Goal: Information Seeking & Learning: Check status

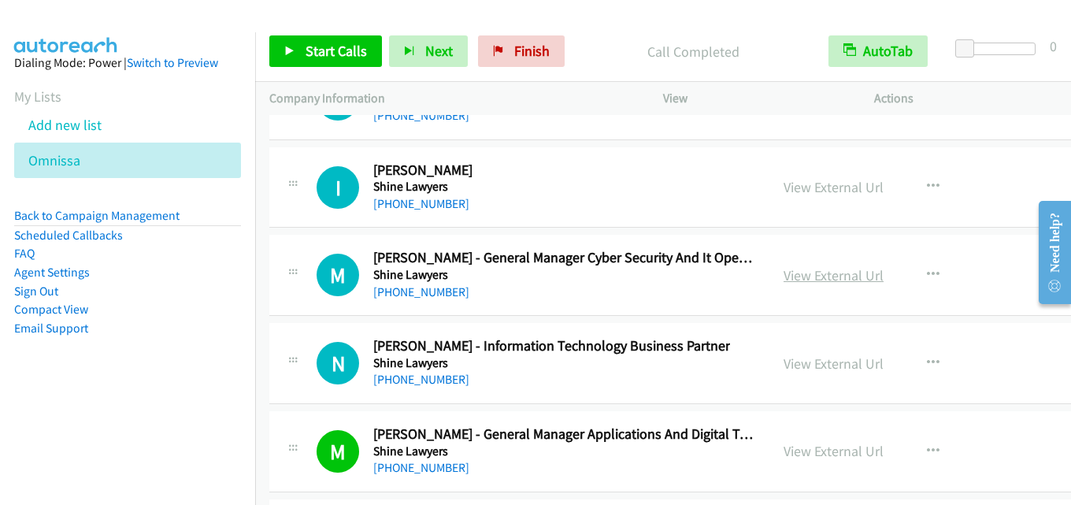
click at [788, 270] on link "View External Url" at bounding box center [833, 275] width 100 height 18
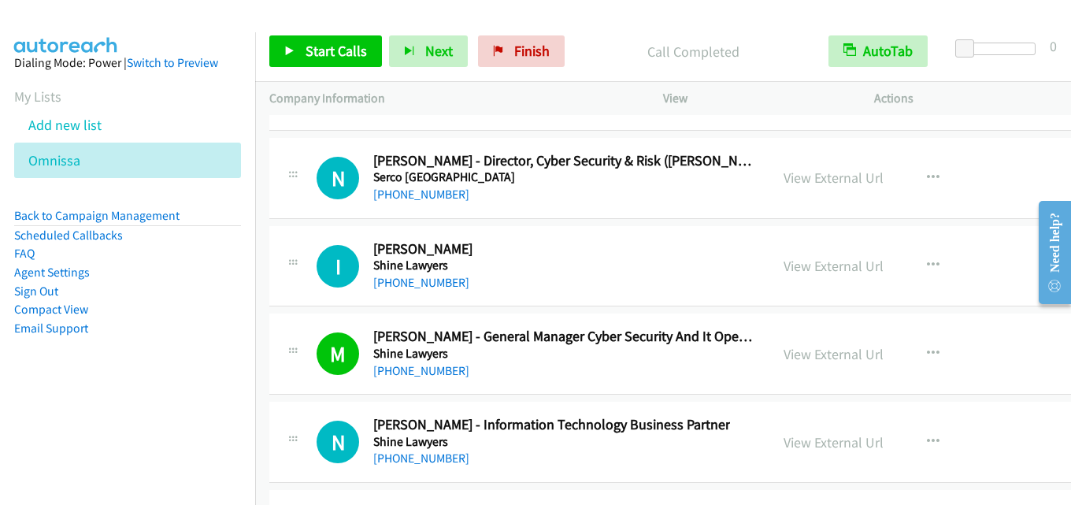
scroll to position [34503, 0]
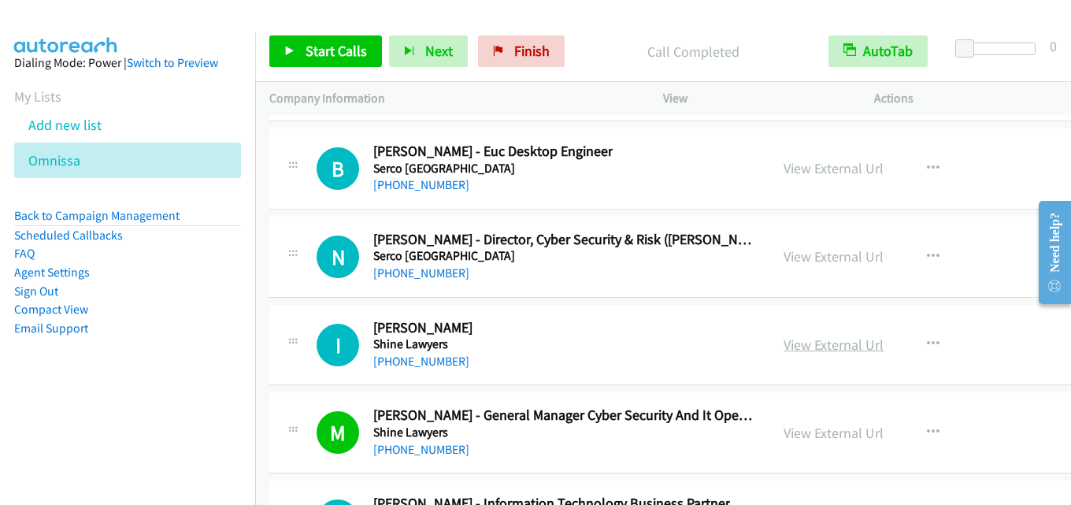
click at [788, 335] on link "View External Url" at bounding box center [833, 344] width 100 height 18
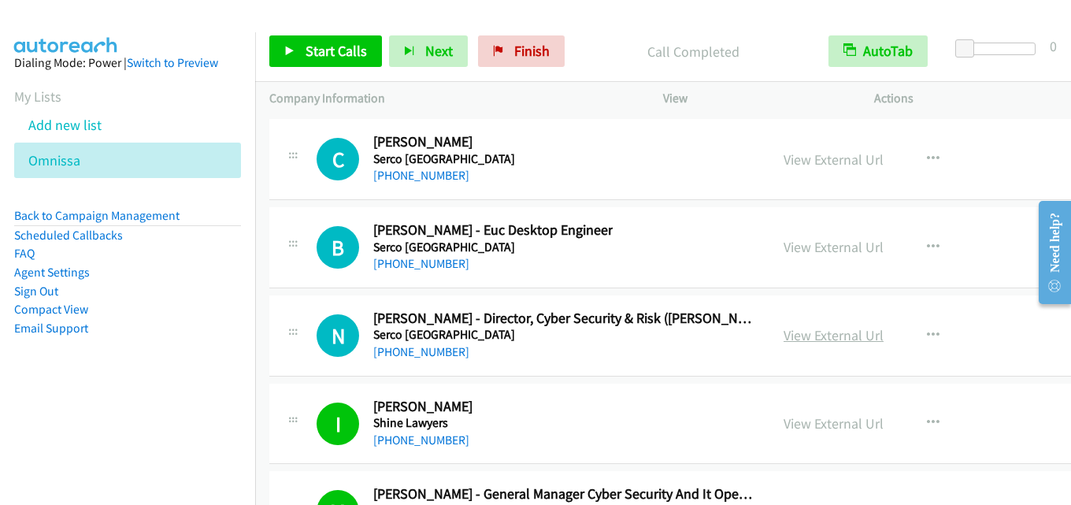
click at [813, 334] on link "View External Url" at bounding box center [833, 335] width 100 height 18
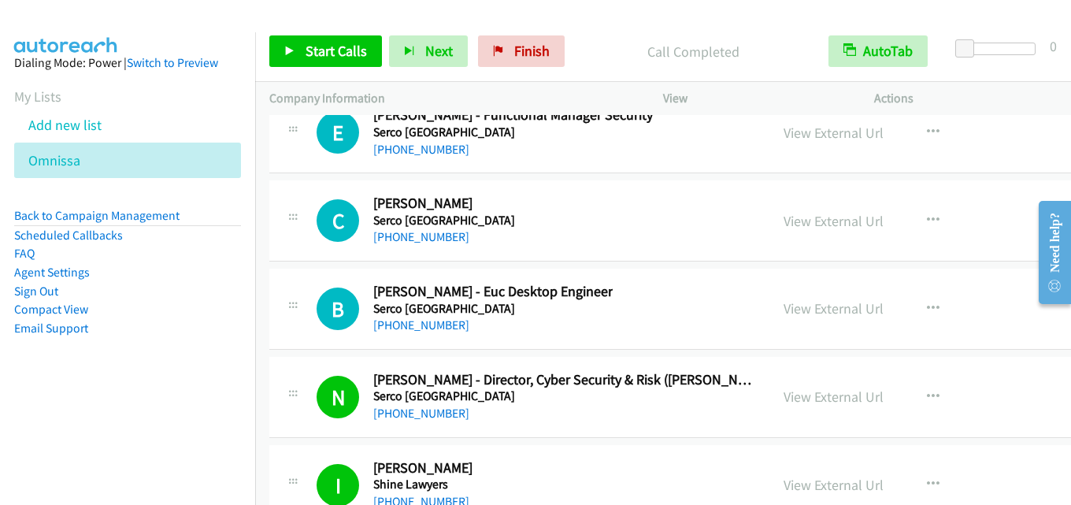
scroll to position [34345, 0]
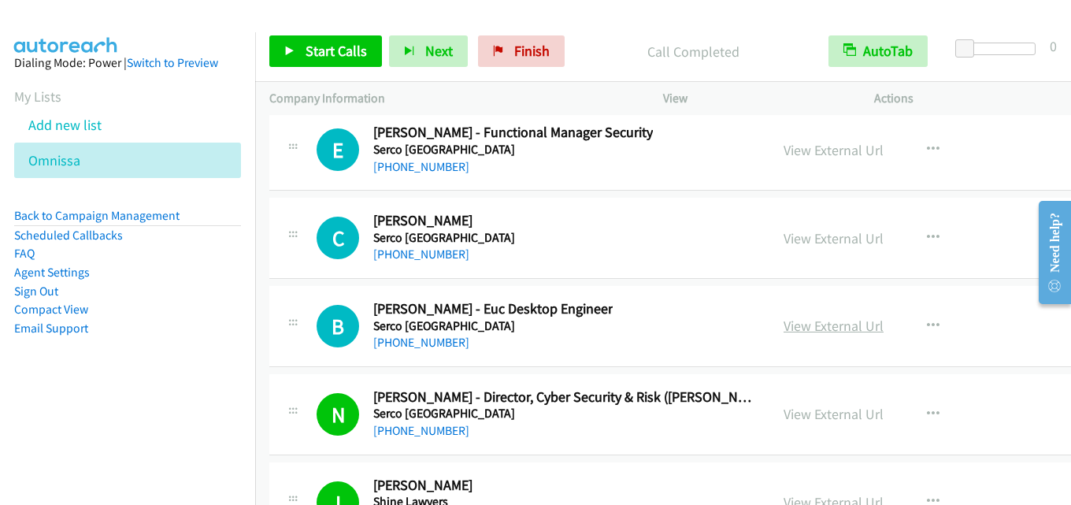
click at [805, 332] on link "View External Url" at bounding box center [833, 326] width 100 height 18
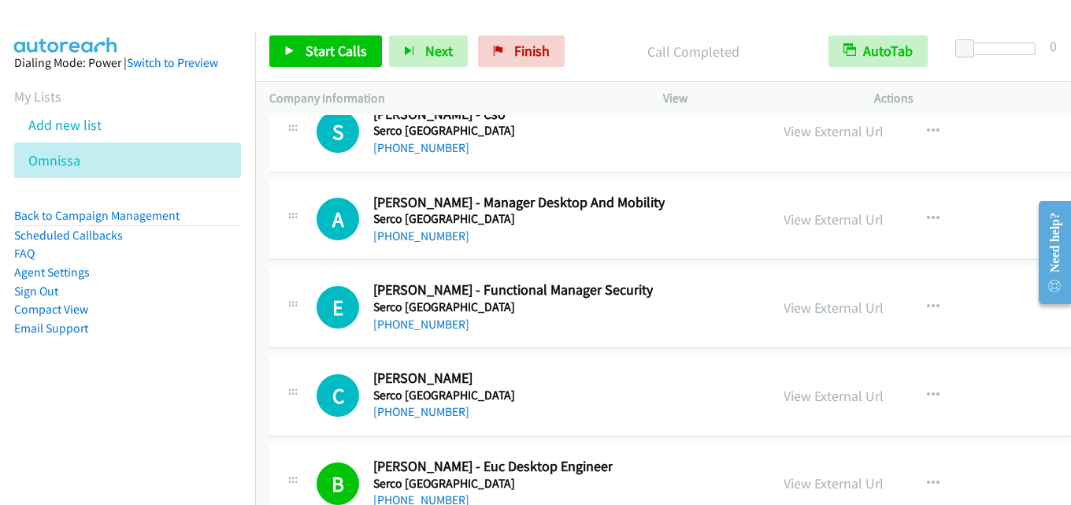
scroll to position [34109, 0]
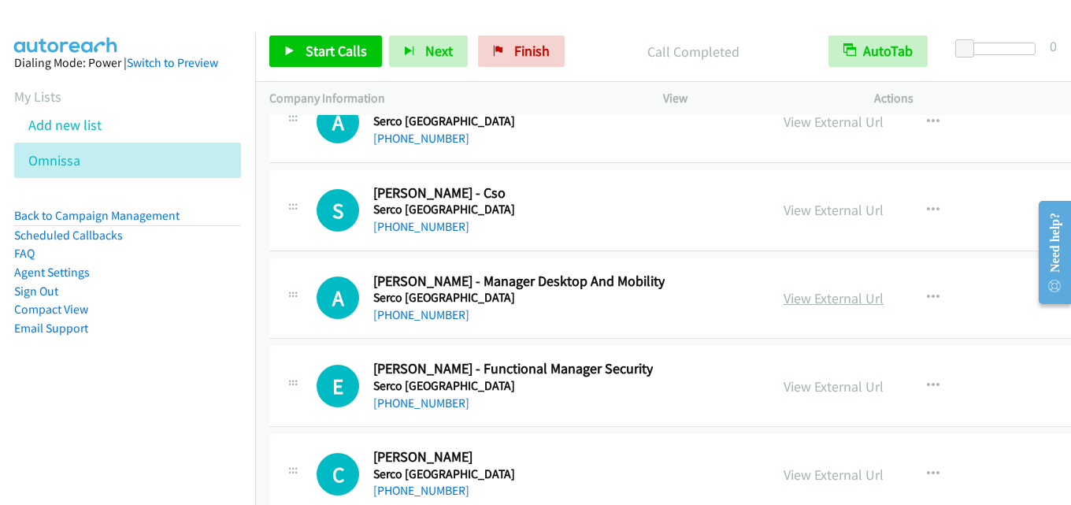
click at [802, 299] on link "View External Url" at bounding box center [833, 298] width 100 height 18
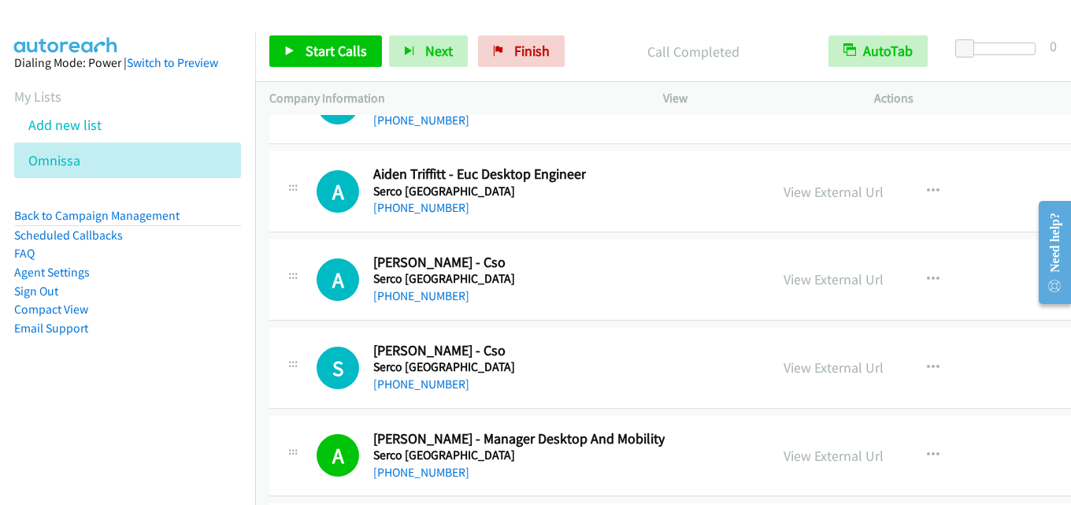
scroll to position [33873, 0]
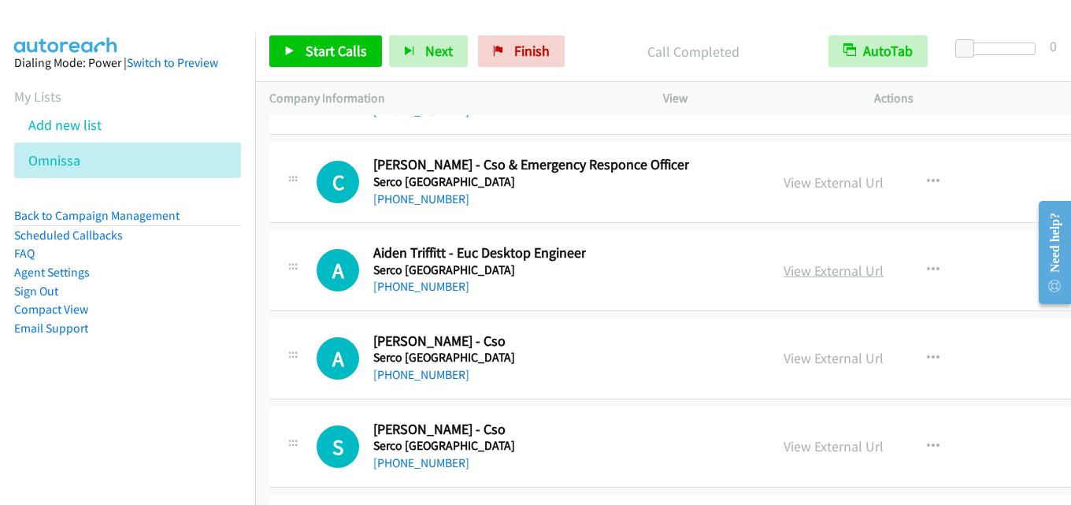
click at [821, 271] on link "View External Url" at bounding box center [833, 270] width 100 height 18
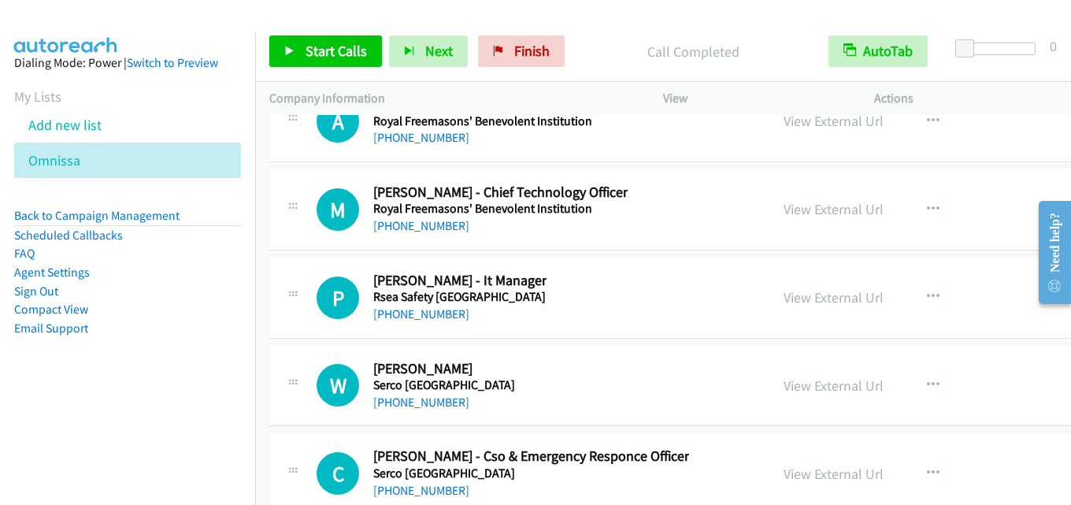
scroll to position [33558, 0]
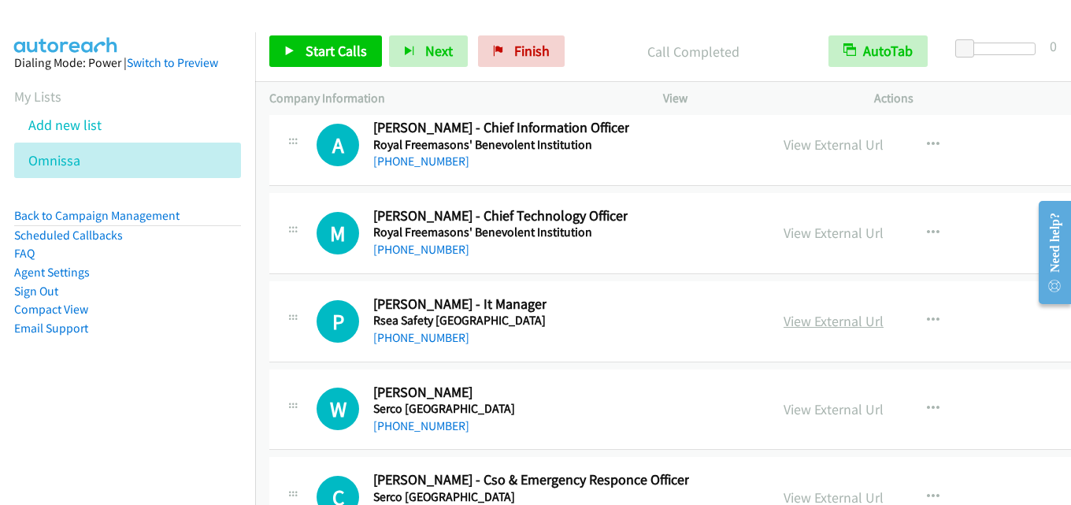
click at [813, 329] on link "View External Url" at bounding box center [833, 321] width 100 height 18
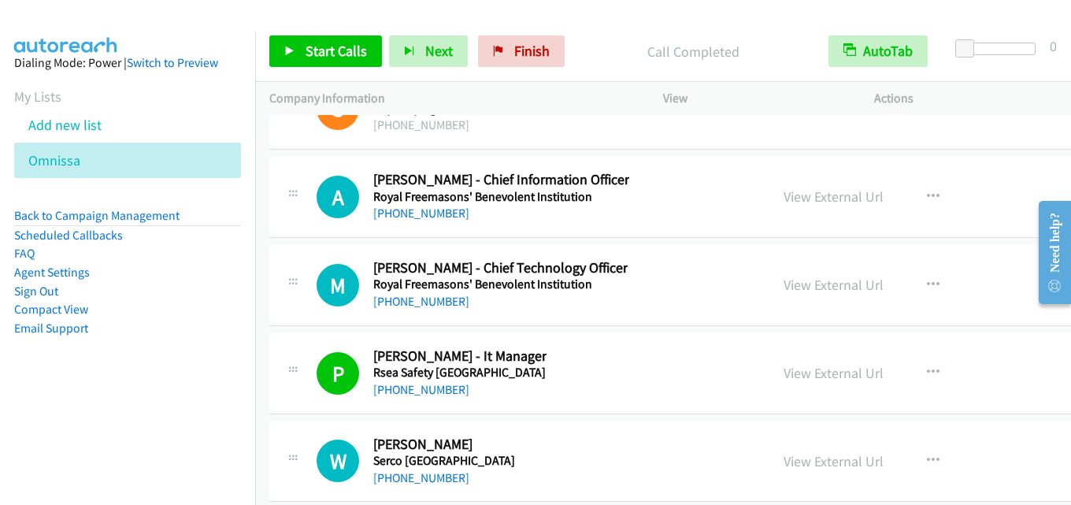
scroll to position [33479, 0]
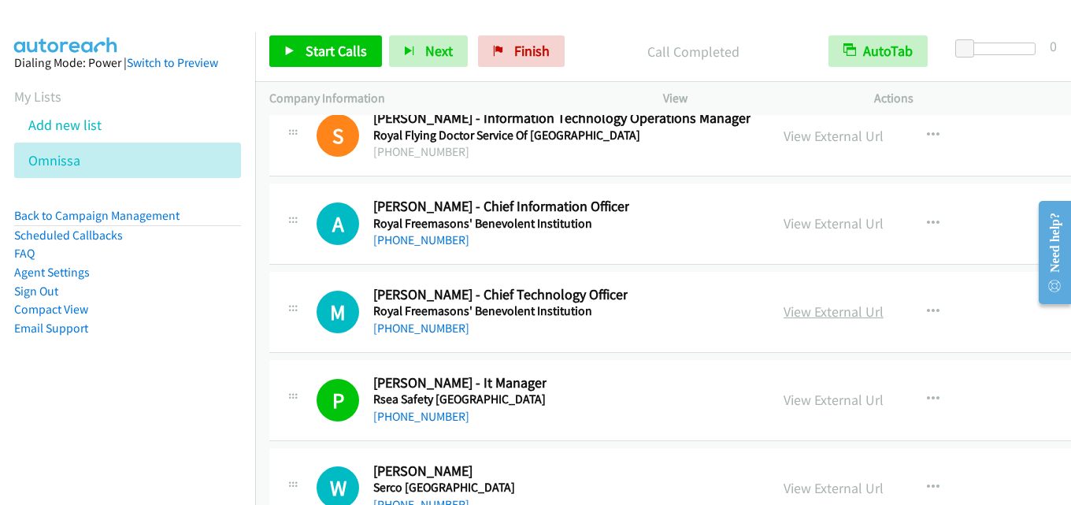
click at [827, 308] on link "View External Url" at bounding box center [833, 311] width 100 height 18
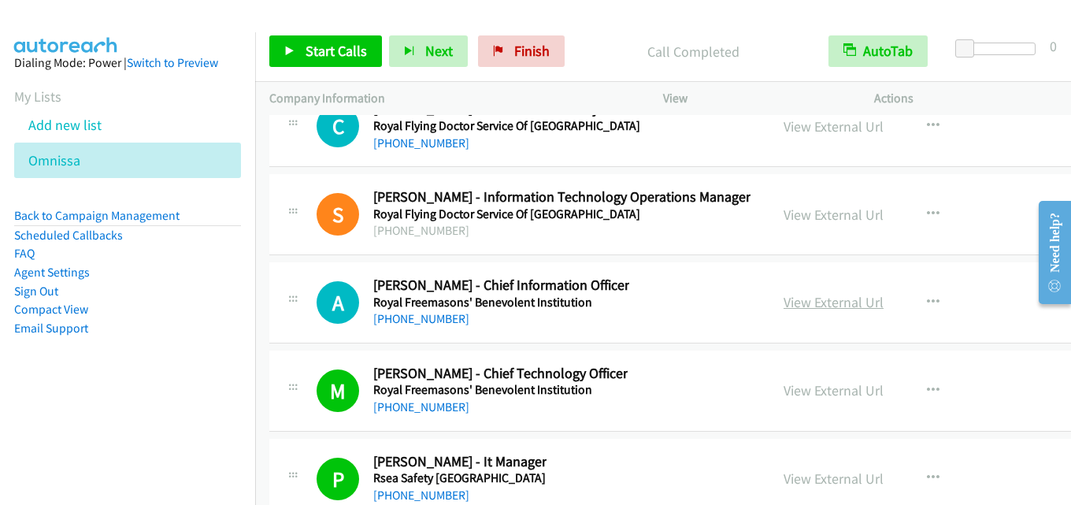
click at [824, 303] on link "View External Url" at bounding box center [833, 302] width 100 height 18
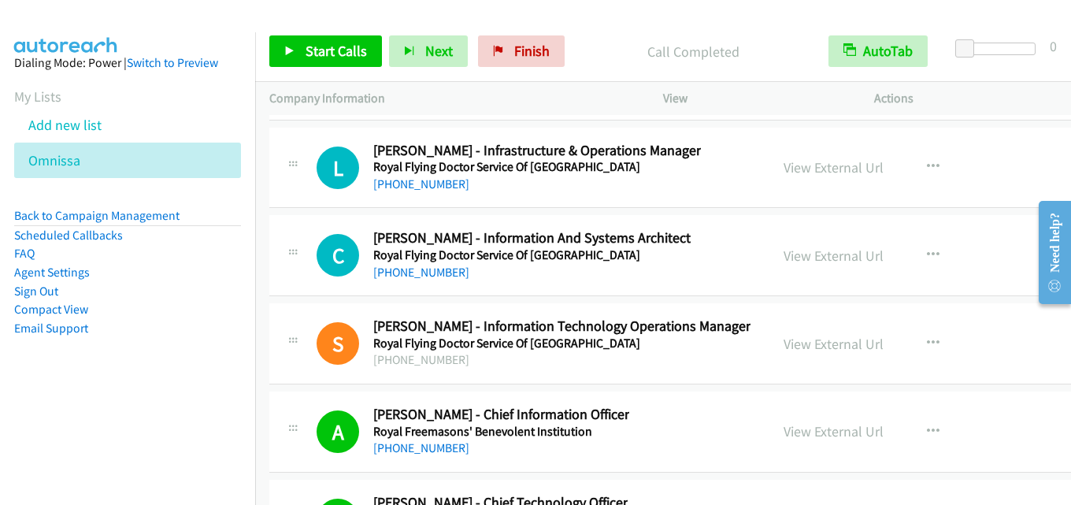
scroll to position [33243, 0]
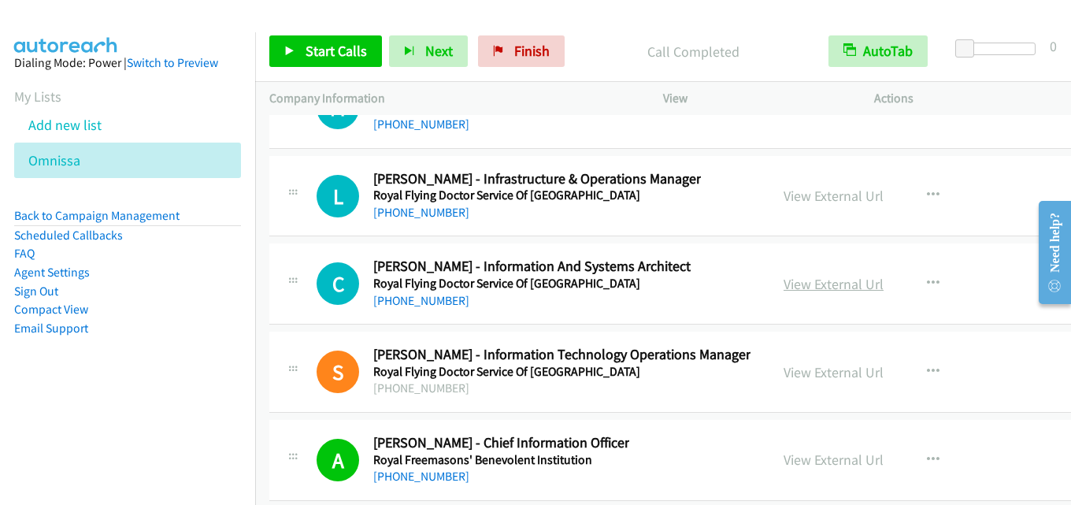
click at [793, 291] on link "View External Url" at bounding box center [833, 284] width 100 height 18
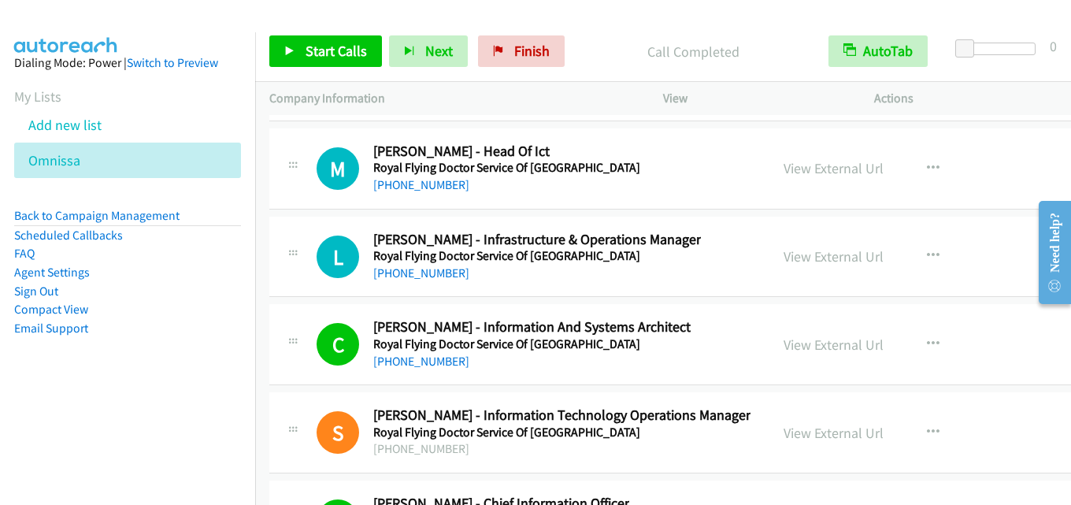
scroll to position [33164, 0]
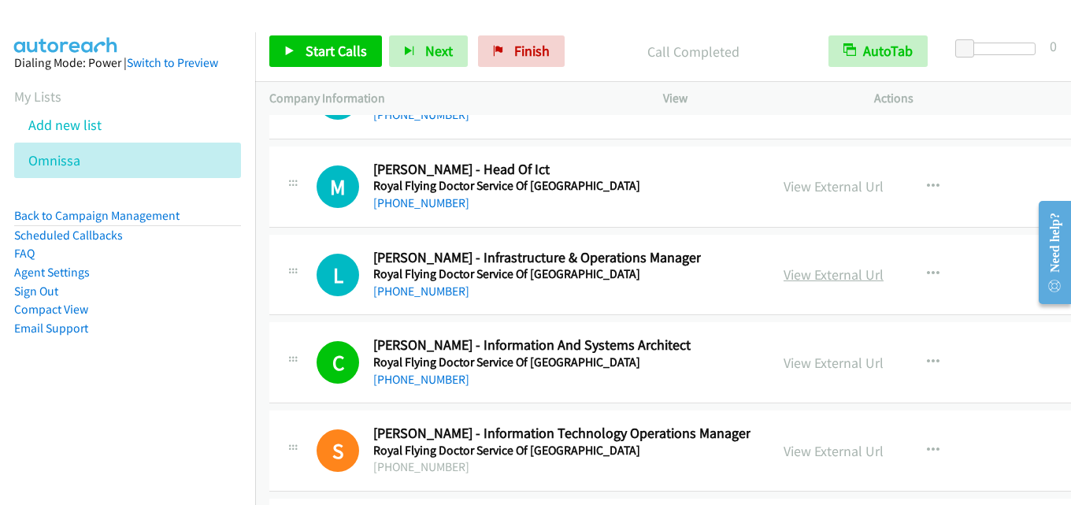
click at [791, 271] on link "View External Url" at bounding box center [833, 274] width 100 height 18
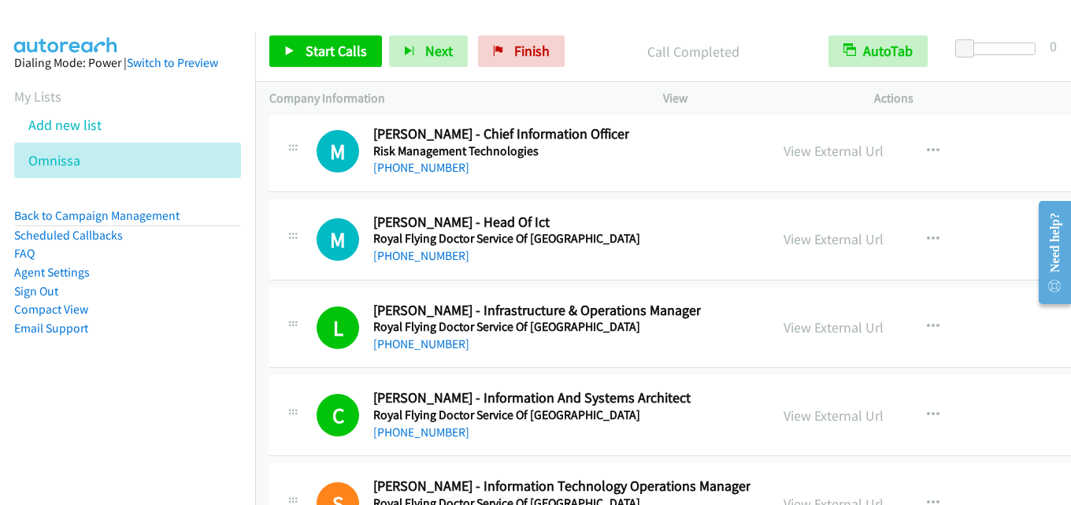
scroll to position [33085, 0]
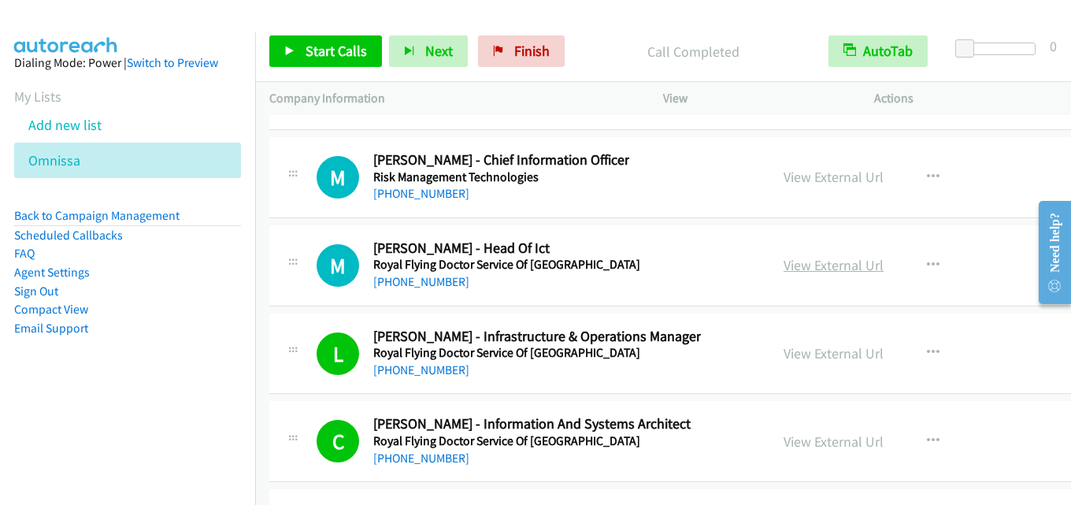
click at [783, 272] on link "View External Url" at bounding box center [833, 265] width 100 height 18
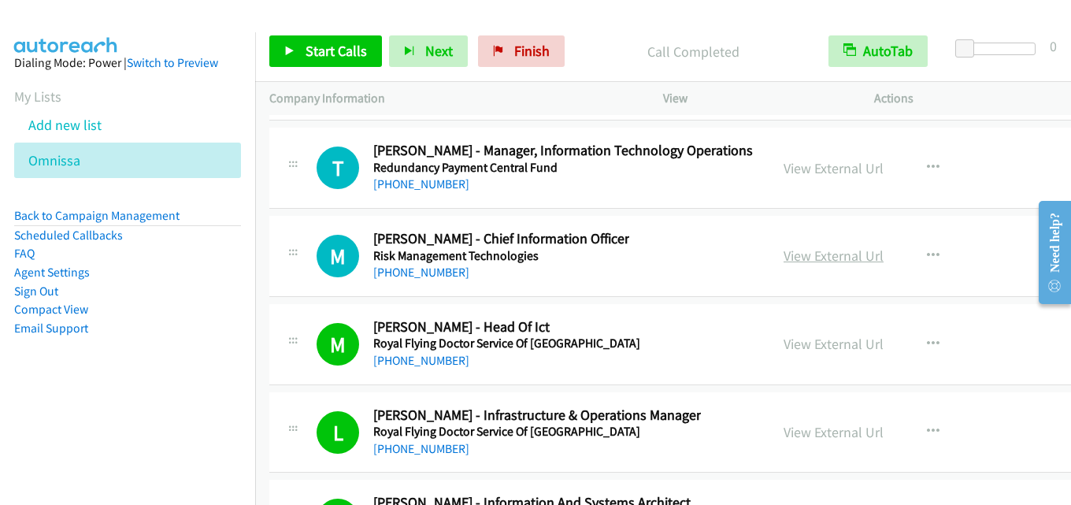
click at [823, 255] on link "View External Url" at bounding box center [833, 255] width 100 height 18
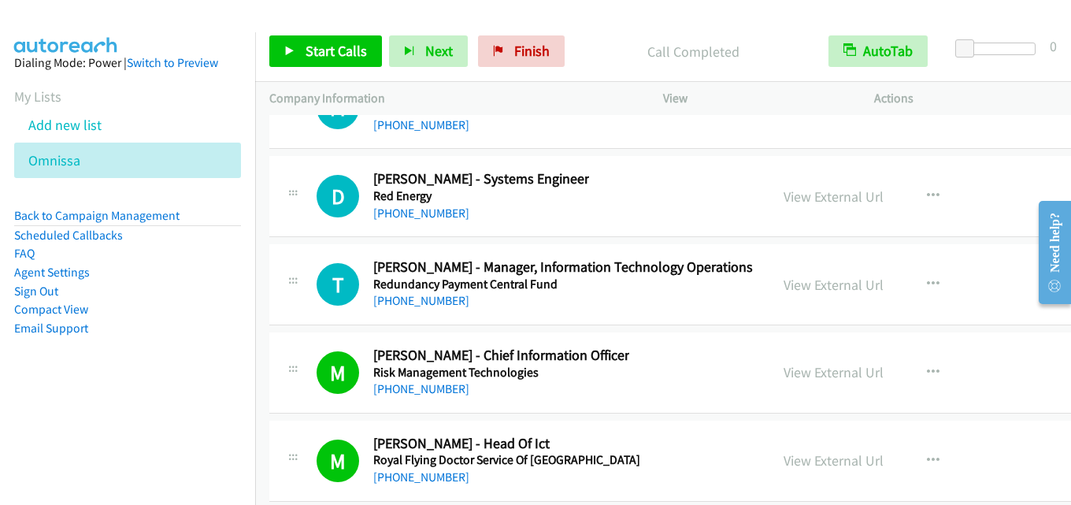
scroll to position [32849, 0]
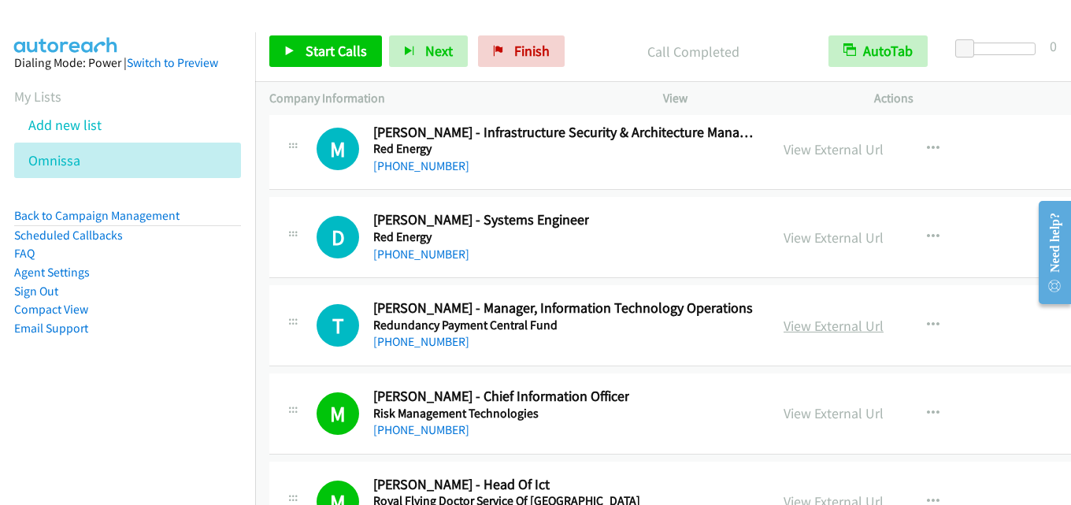
click at [786, 320] on link "View External Url" at bounding box center [833, 326] width 100 height 18
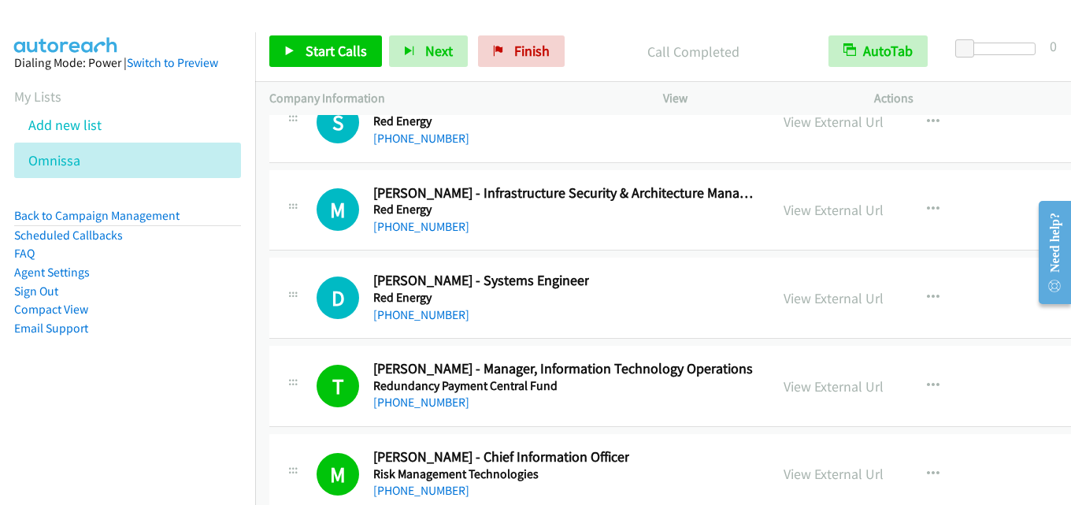
scroll to position [32770, 0]
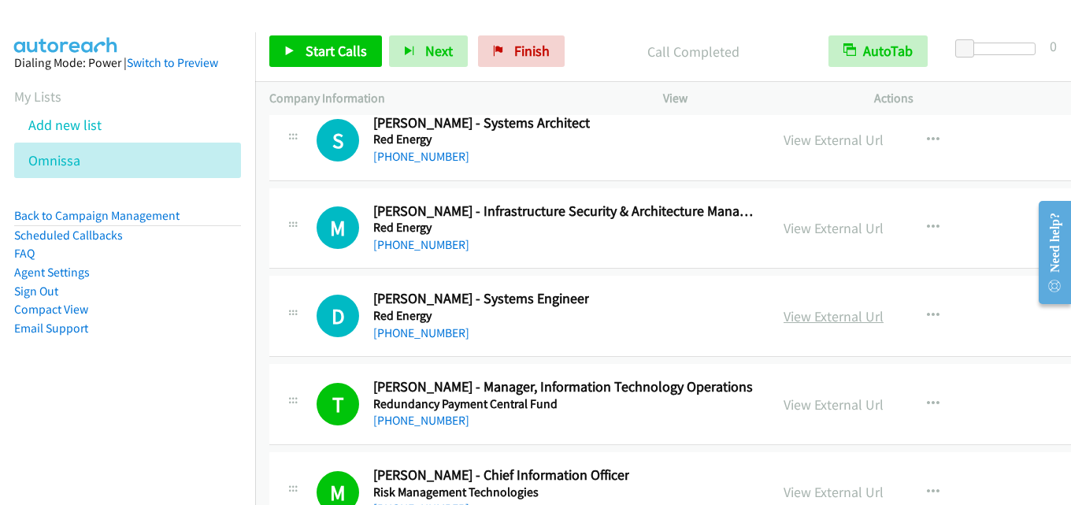
click at [808, 322] on link "View External Url" at bounding box center [833, 316] width 100 height 18
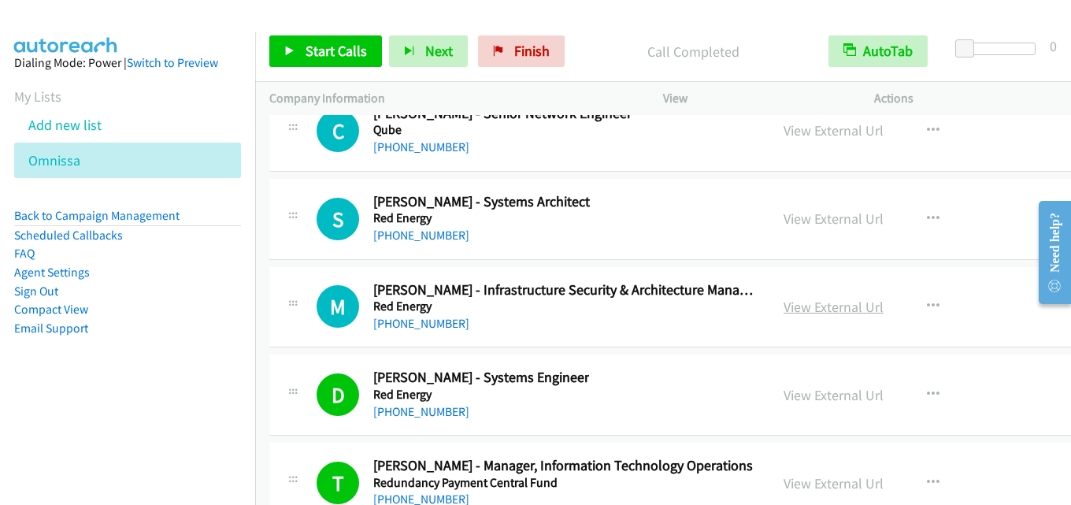
click at [801, 309] on link "View External Url" at bounding box center [833, 307] width 100 height 18
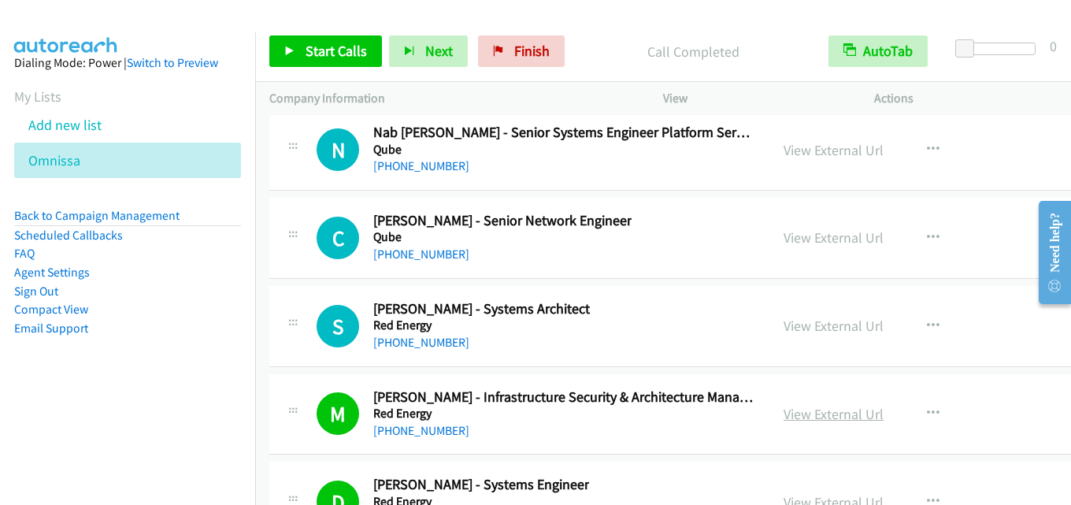
scroll to position [32534, 0]
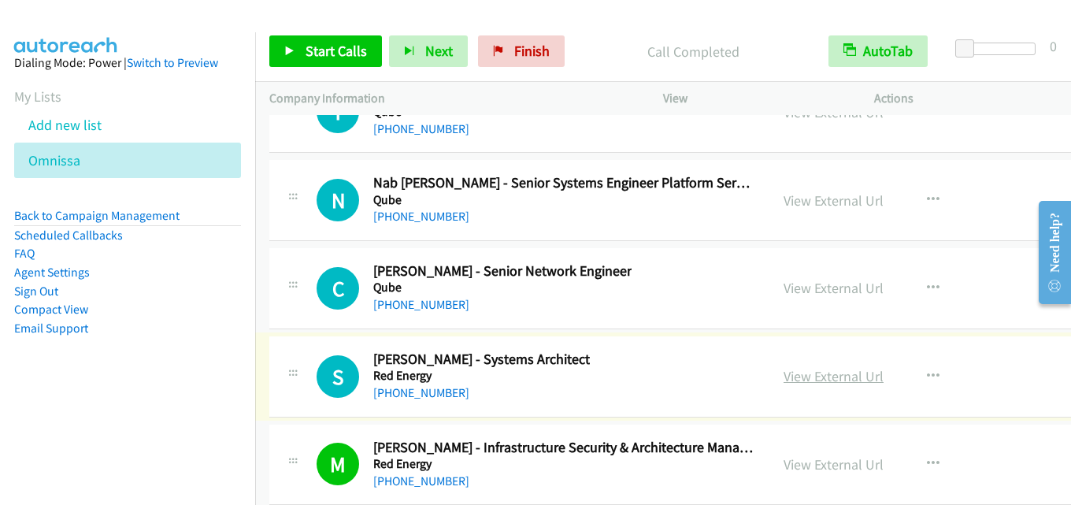
click at [817, 376] on link "View External Url" at bounding box center [833, 376] width 100 height 18
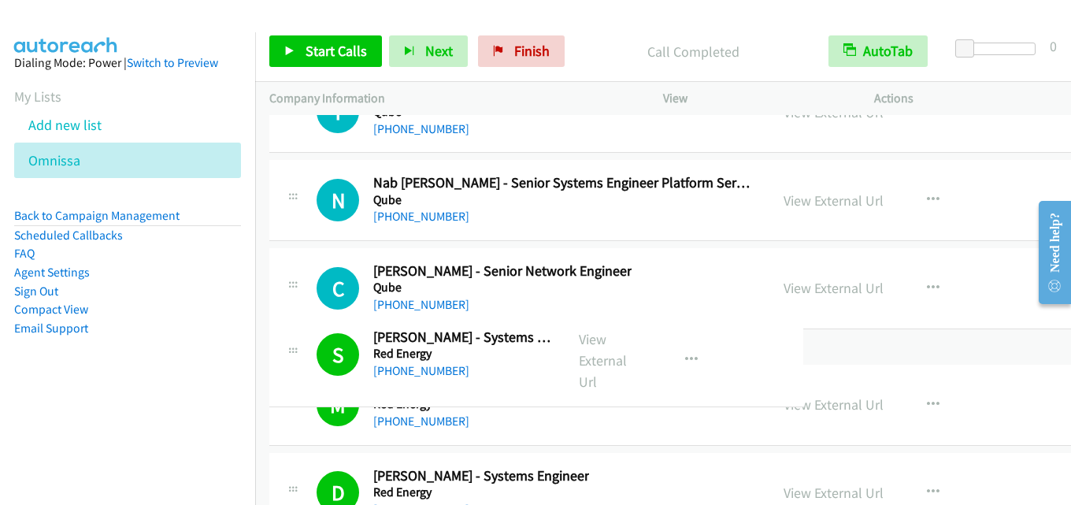
scroll to position [32519, 0]
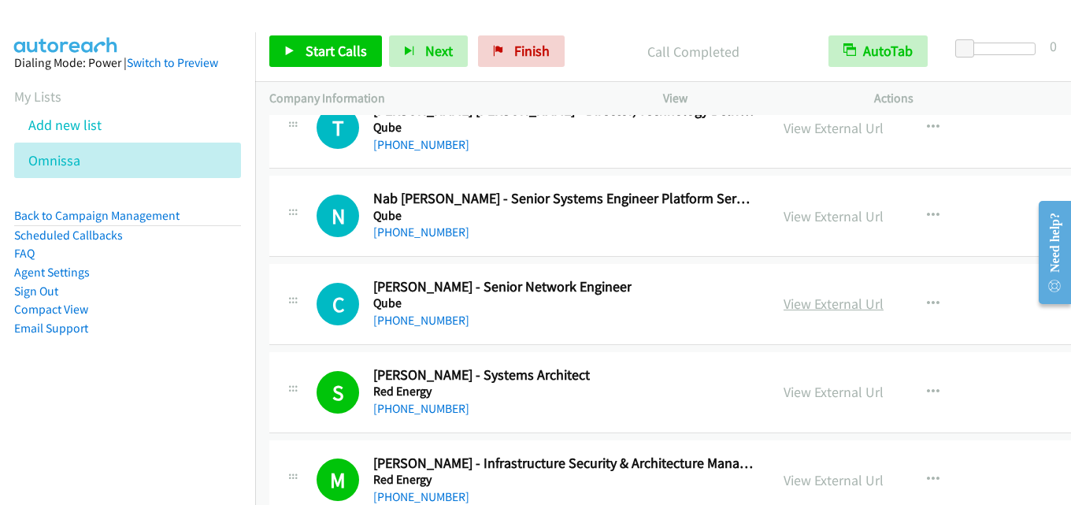
click at [801, 298] on link "View External Url" at bounding box center [833, 303] width 100 height 18
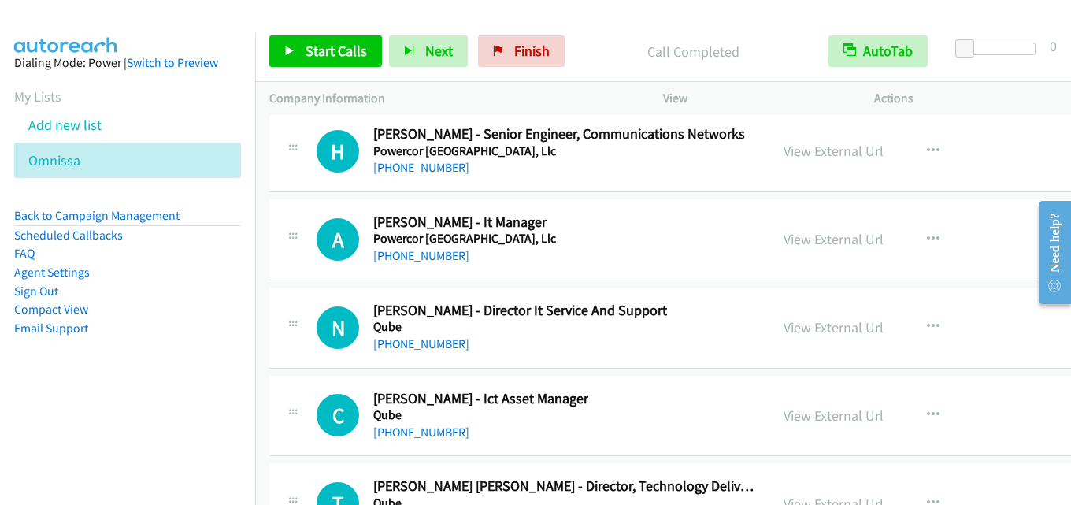
scroll to position [32125, 0]
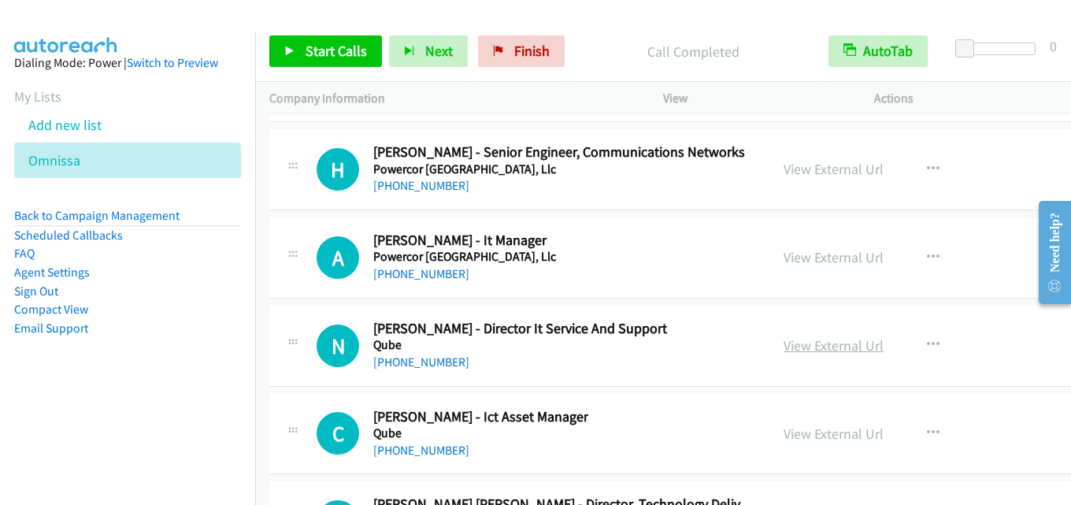
click at [783, 341] on link "View External Url" at bounding box center [833, 345] width 100 height 18
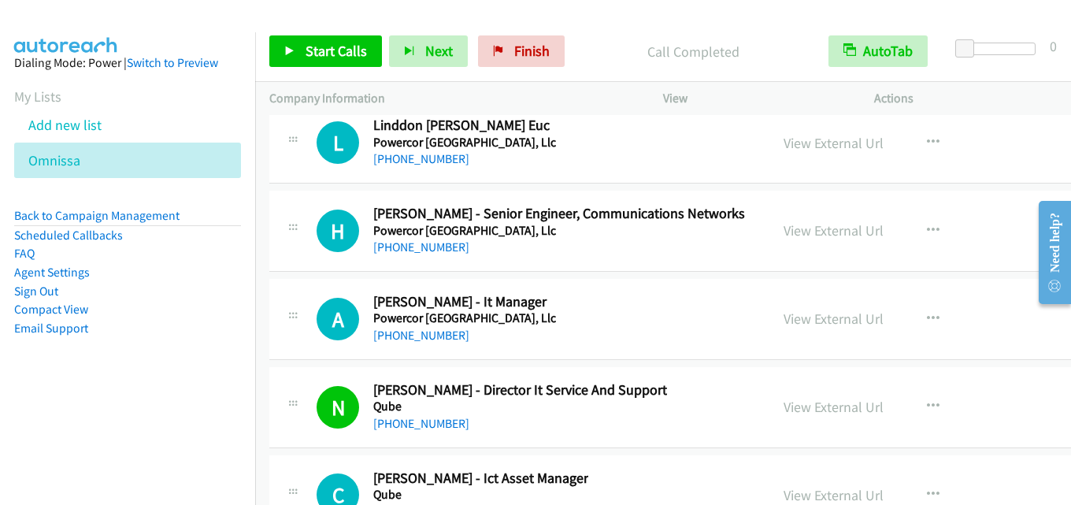
scroll to position [32046, 0]
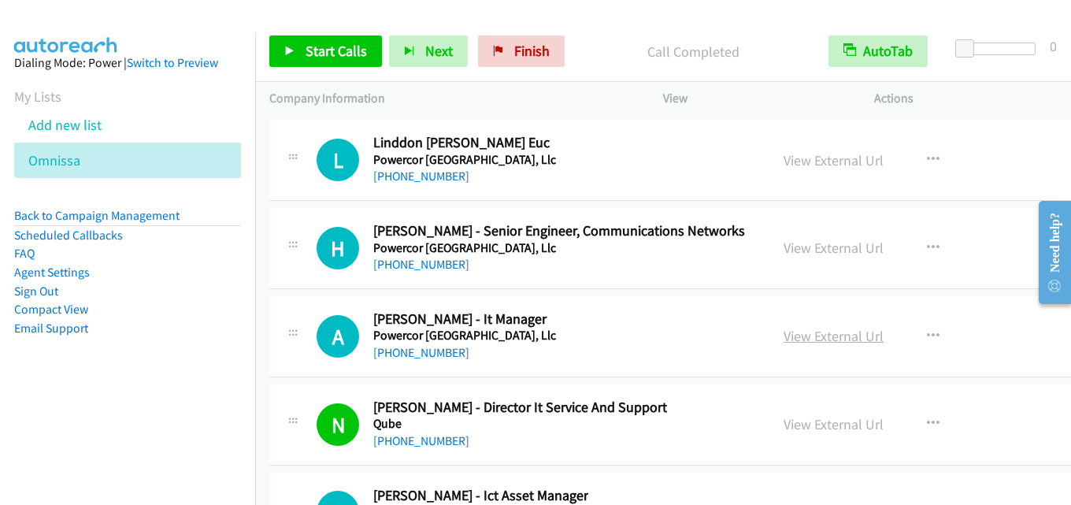
click at [804, 332] on link "View External Url" at bounding box center [833, 336] width 100 height 18
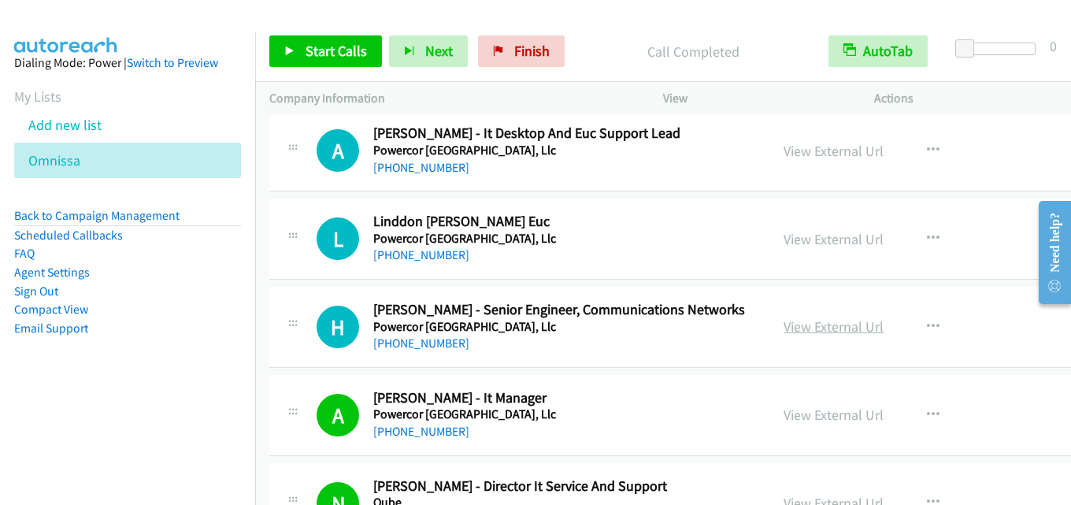
click at [816, 323] on link "View External Url" at bounding box center [833, 326] width 100 height 18
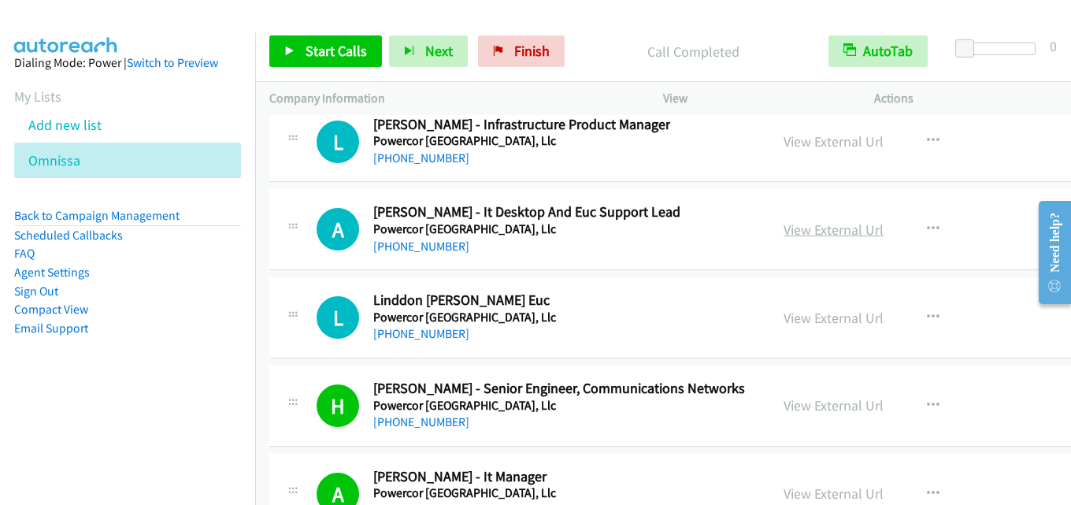
click at [807, 233] on link "View External Url" at bounding box center [833, 229] width 100 height 18
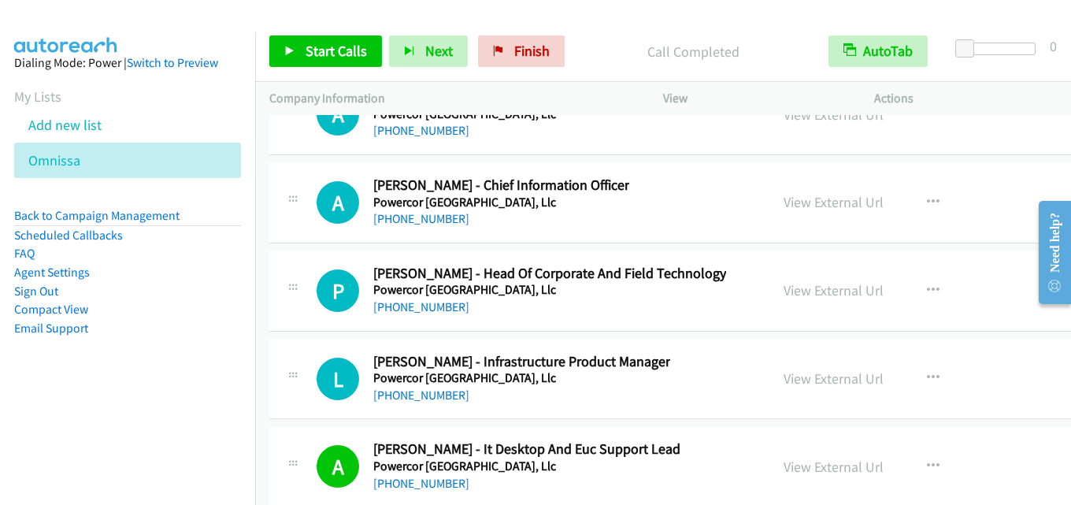
scroll to position [31574, 0]
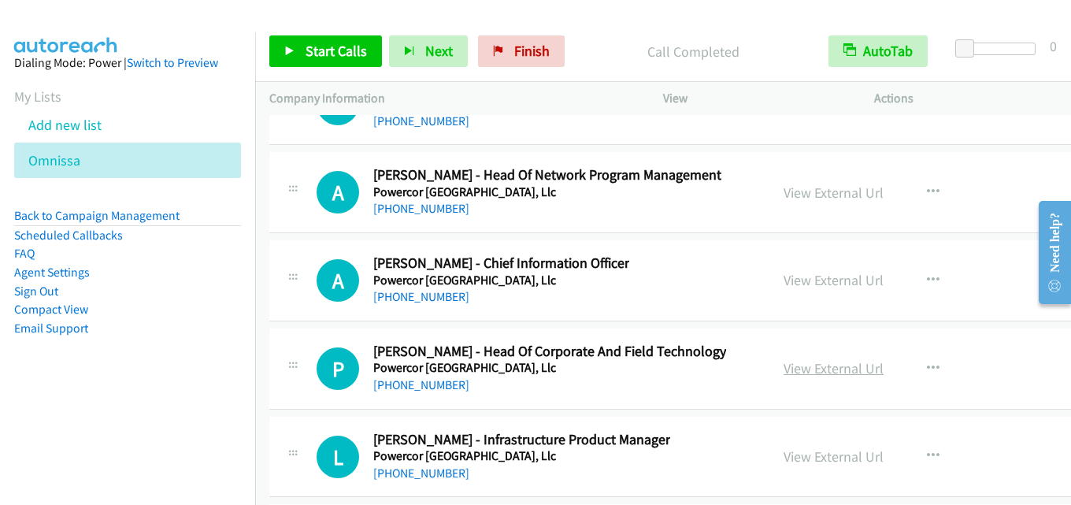
click at [801, 361] on link "View External Url" at bounding box center [833, 368] width 100 height 18
click at [797, 277] on link "View External Url" at bounding box center [833, 280] width 100 height 18
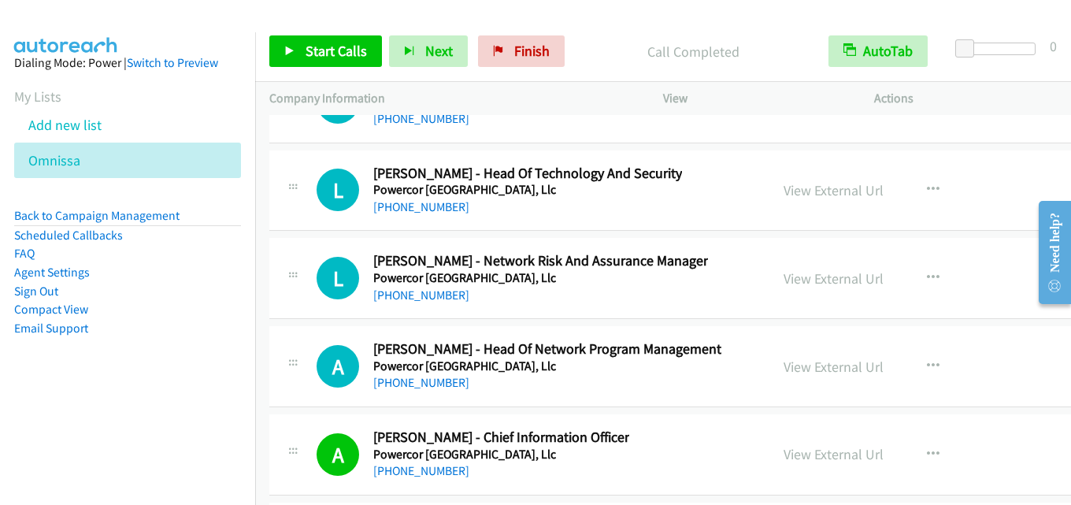
scroll to position [31337, 0]
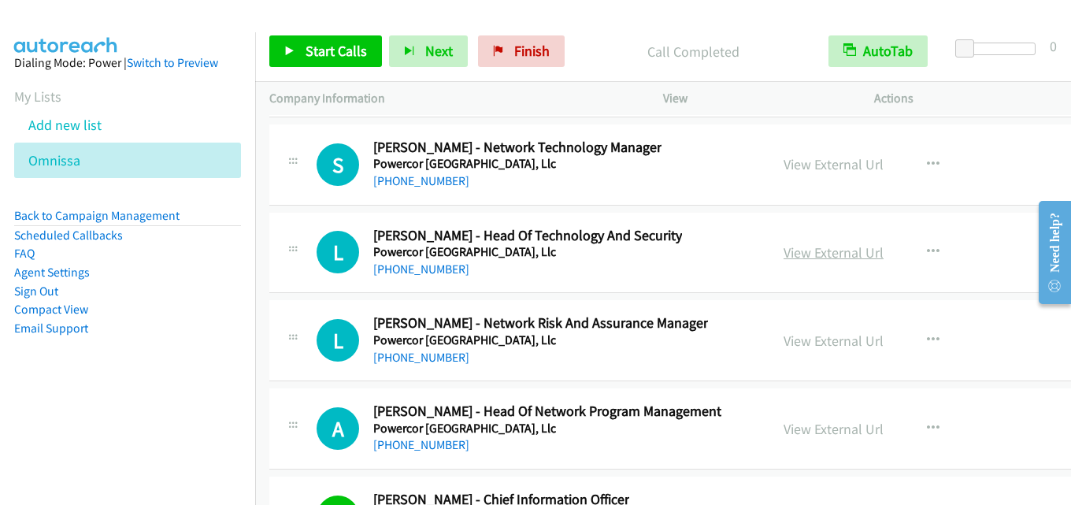
click at [815, 254] on link "View External Url" at bounding box center [833, 252] width 100 height 18
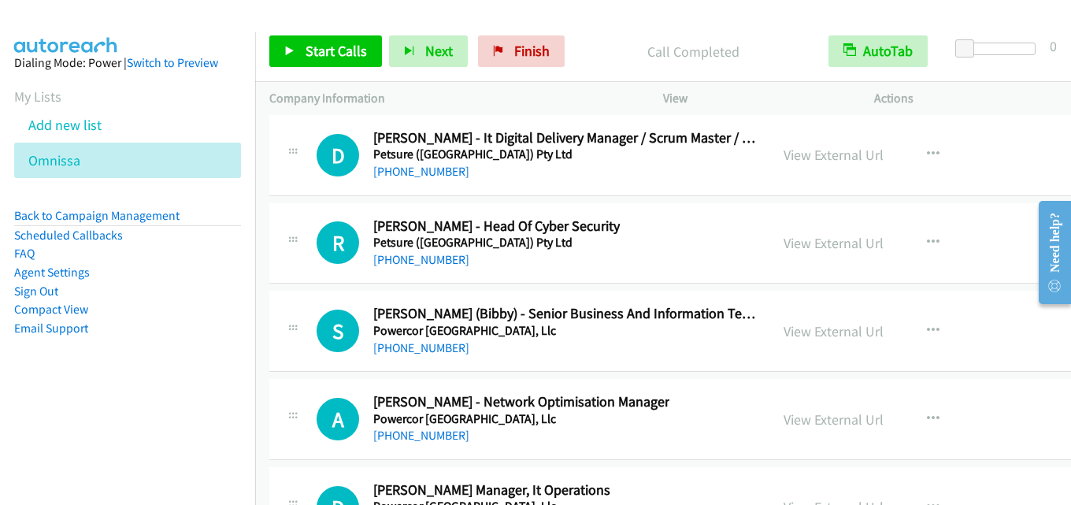
scroll to position [30865, 0]
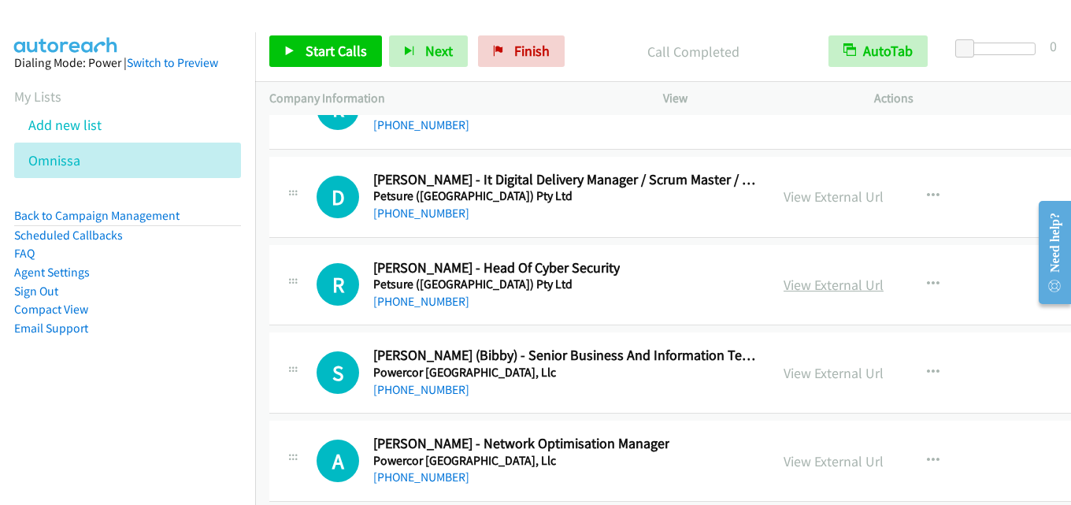
click at [799, 286] on link "View External Url" at bounding box center [833, 285] width 100 height 18
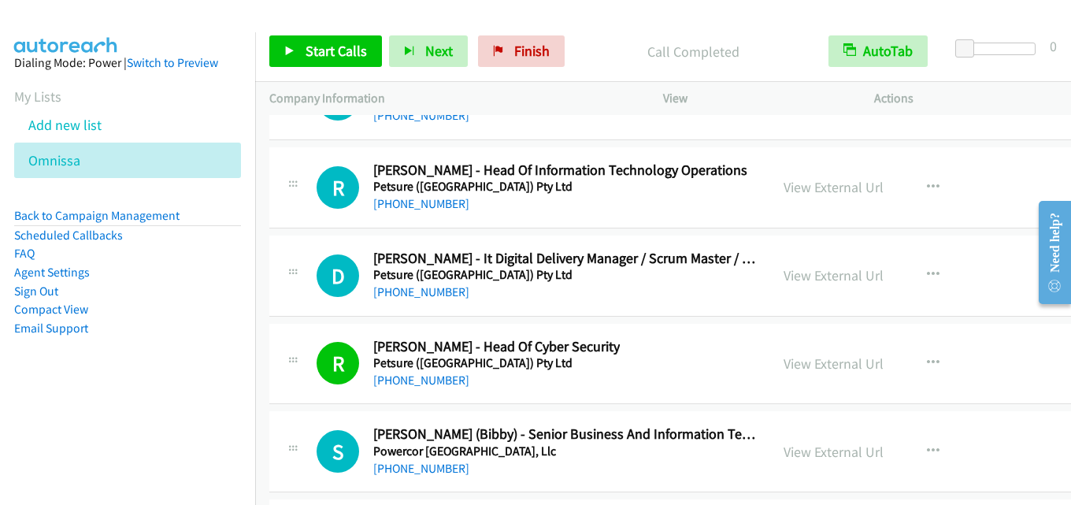
scroll to position [30707, 0]
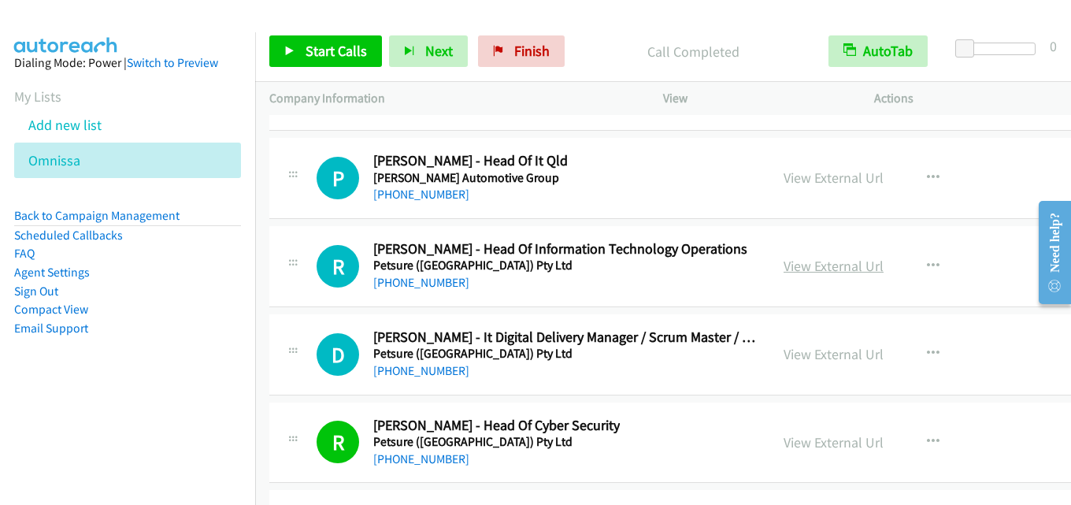
click at [810, 273] on link "View External Url" at bounding box center [833, 266] width 100 height 18
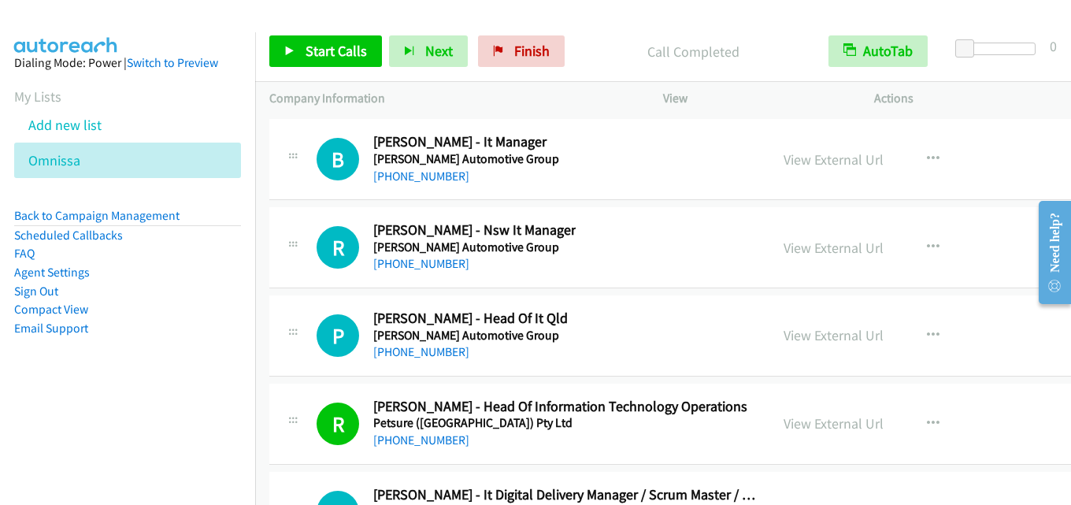
scroll to position [30471, 0]
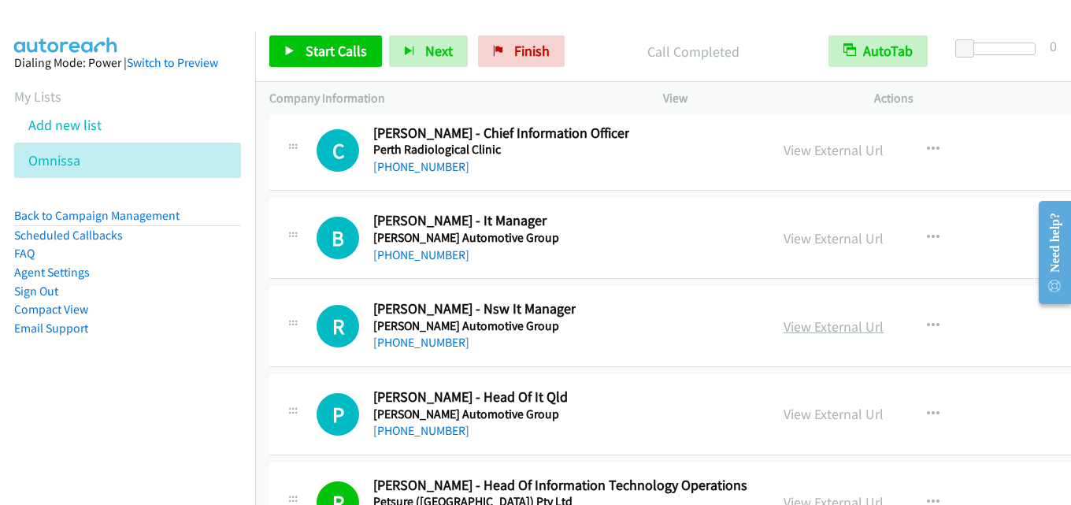
click at [797, 327] on link "View External Url" at bounding box center [833, 326] width 100 height 18
click at [824, 244] on link "View External Url" at bounding box center [833, 238] width 100 height 18
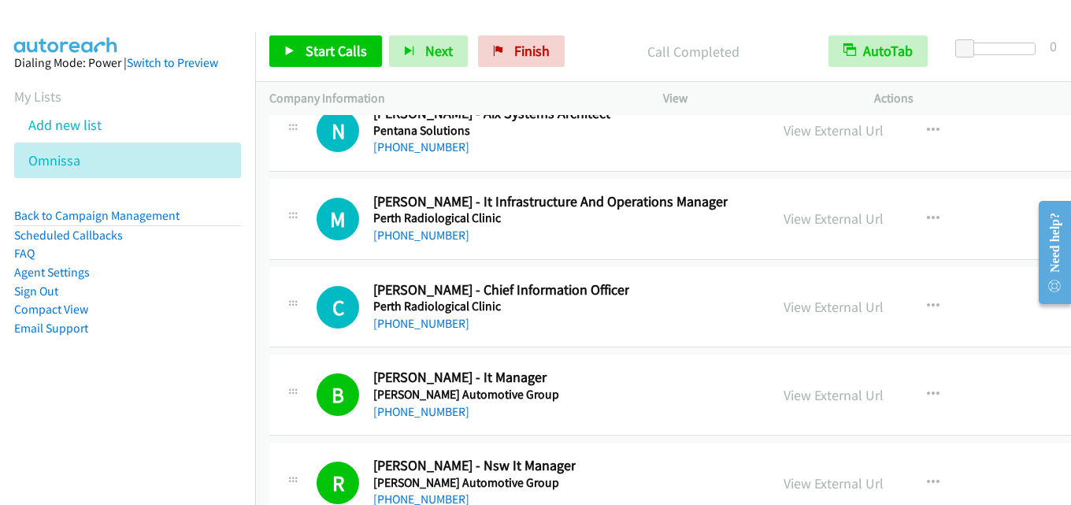
scroll to position [30314, 0]
click at [813, 309] on link "View External Url" at bounding box center [833, 307] width 100 height 18
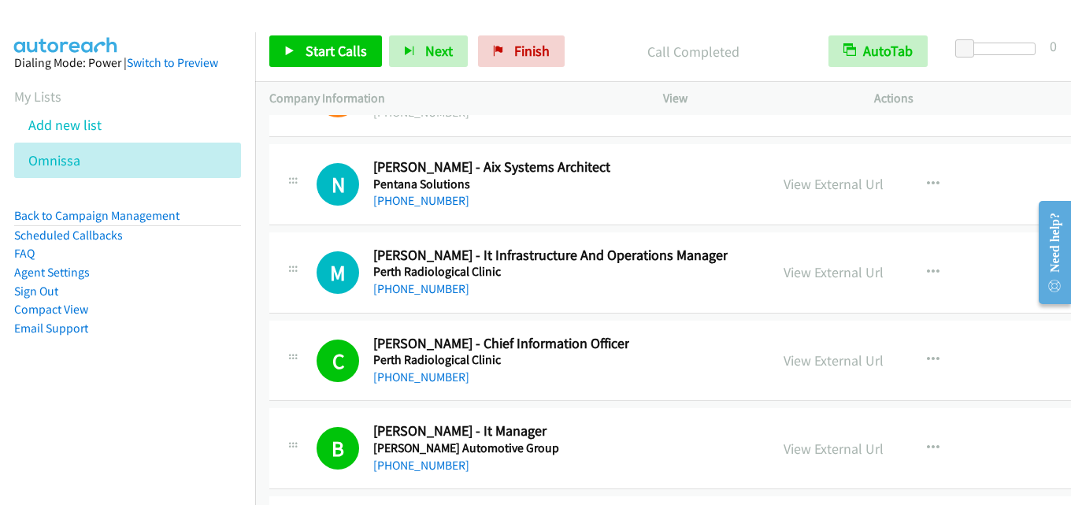
scroll to position [30235, 0]
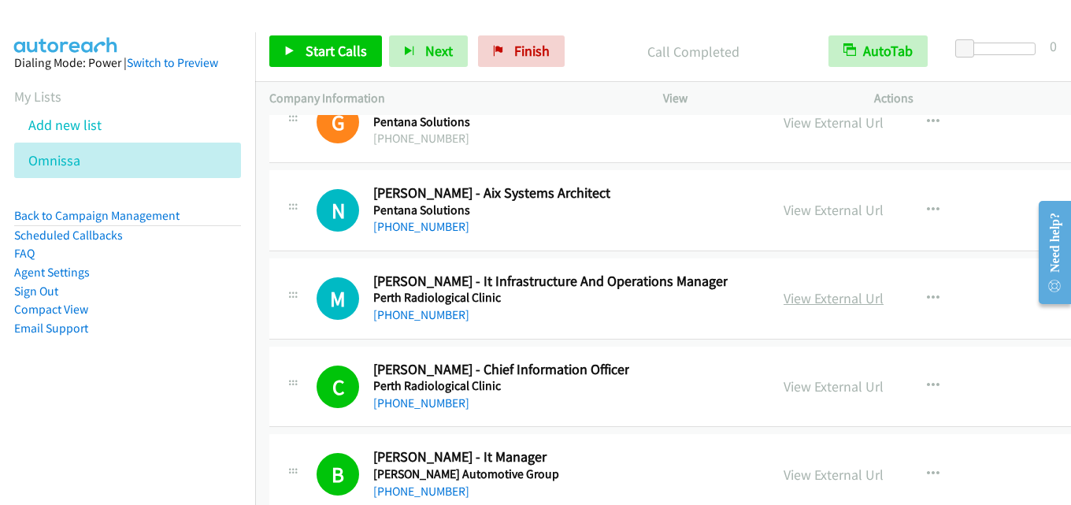
click at [809, 302] on link "View External Url" at bounding box center [833, 298] width 100 height 18
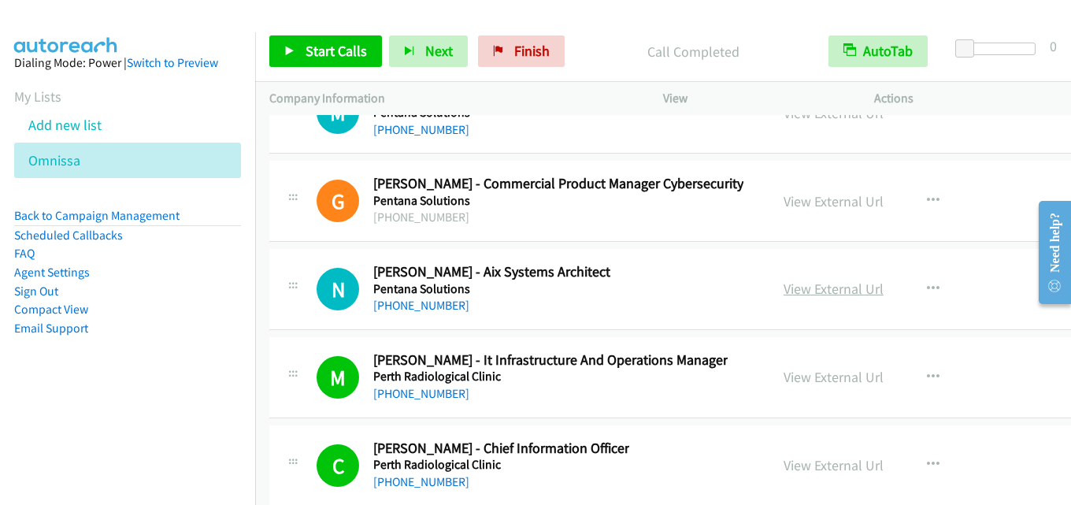
click at [806, 288] on link "View External Url" at bounding box center [833, 289] width 100 height 18
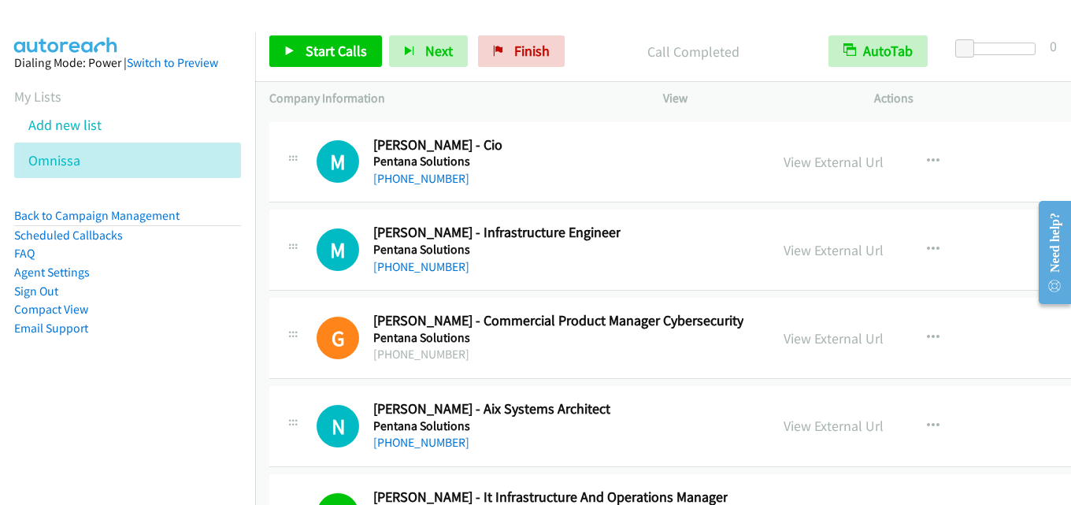
scroll to position [29999, 0]
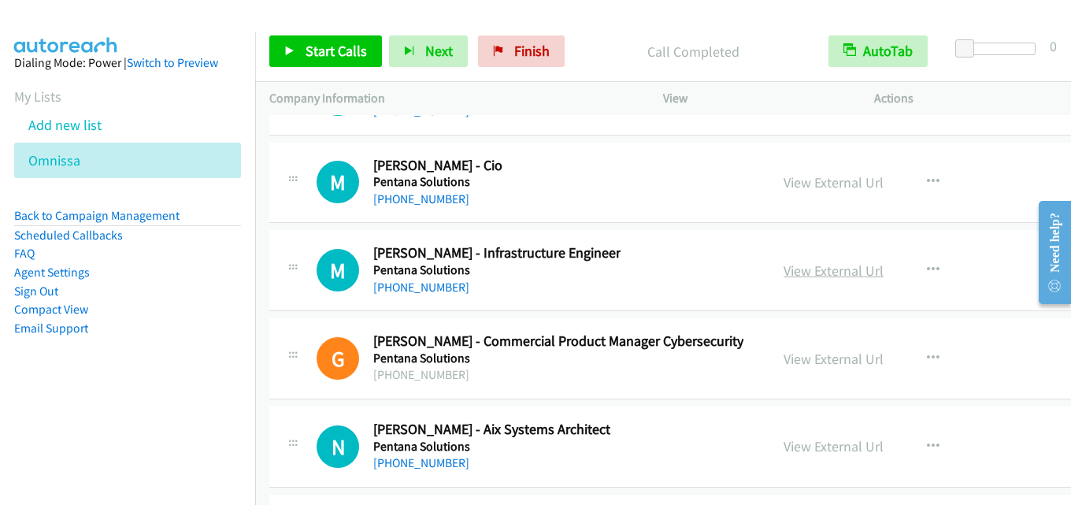
click at [821, 275] on link "View External Url" at bounding box center [833, 270] width 100 height 18
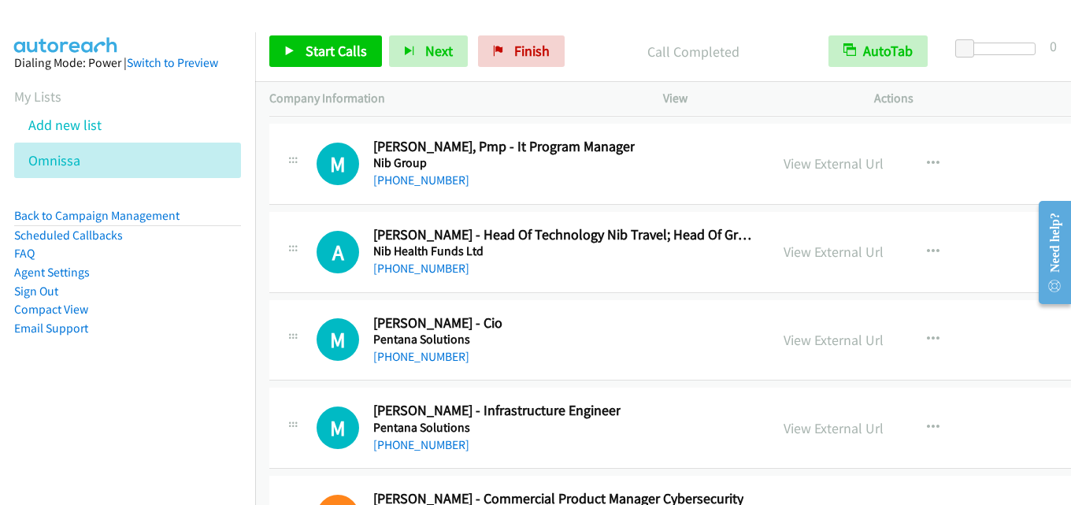
scroll to position [29920, 0]
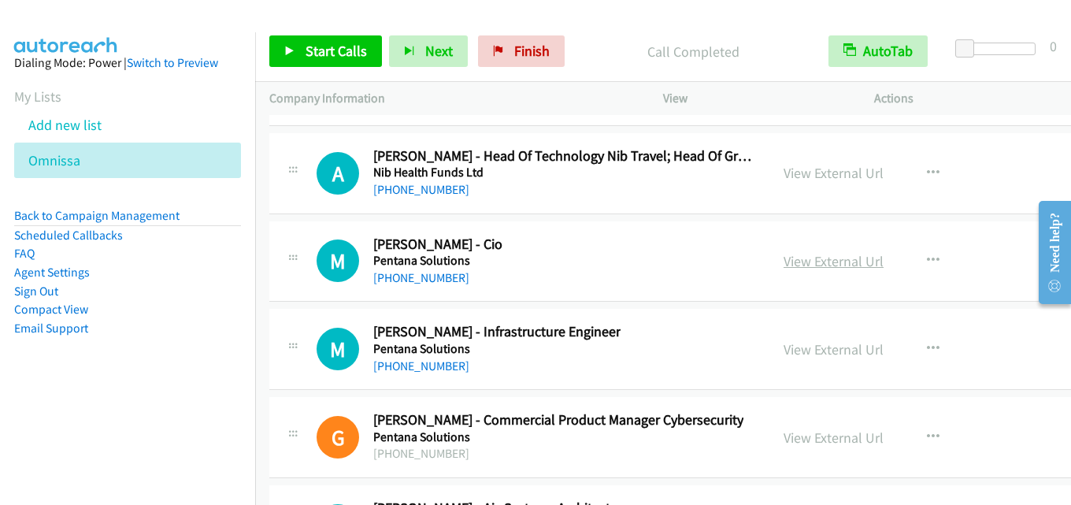
click at [838, 266] on link "View External Url" at bounding box center [833, 261] width 100 height 18
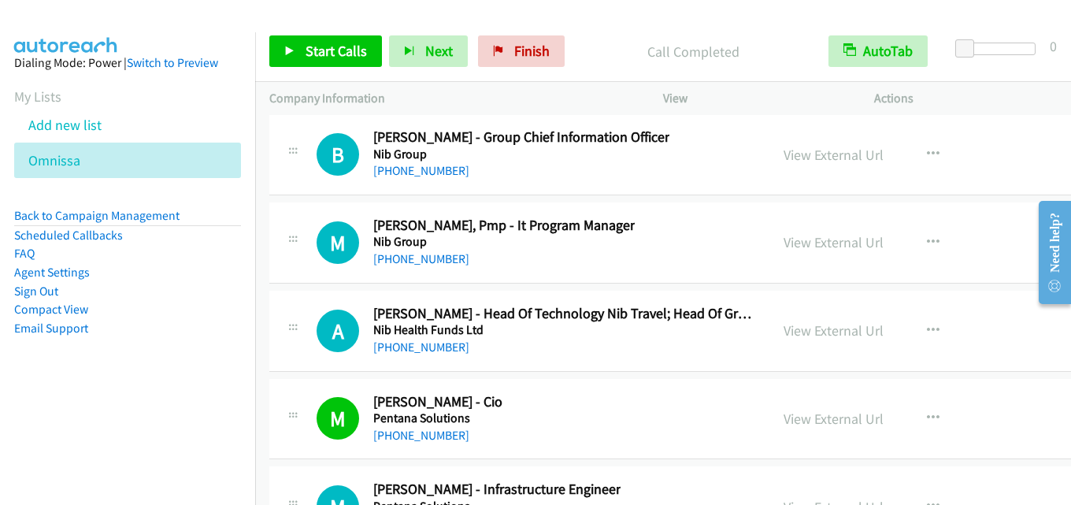
scroll to position [29684, 0]
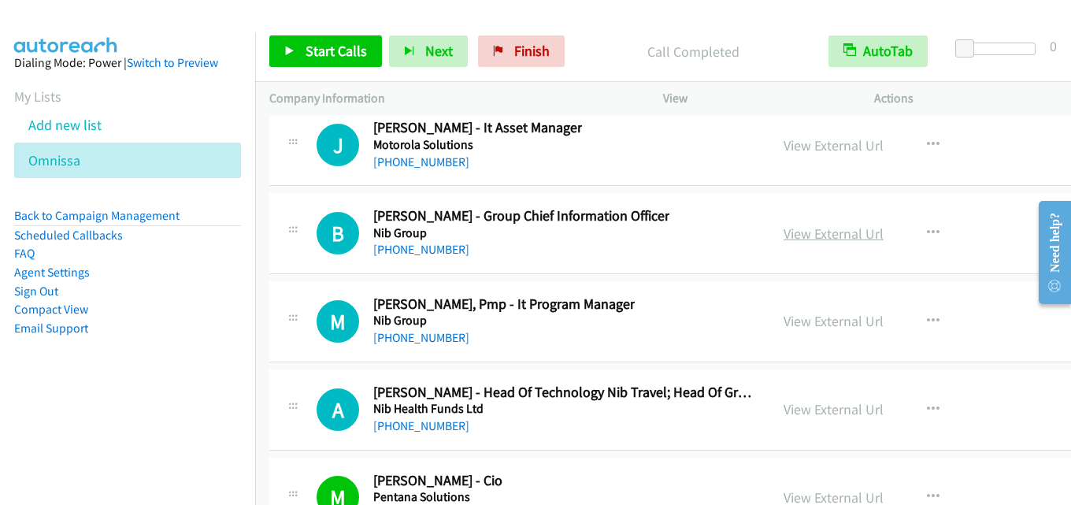
click at [810, 234] on link "View External Url" at bounding box center [833, 233] width 100 height 18
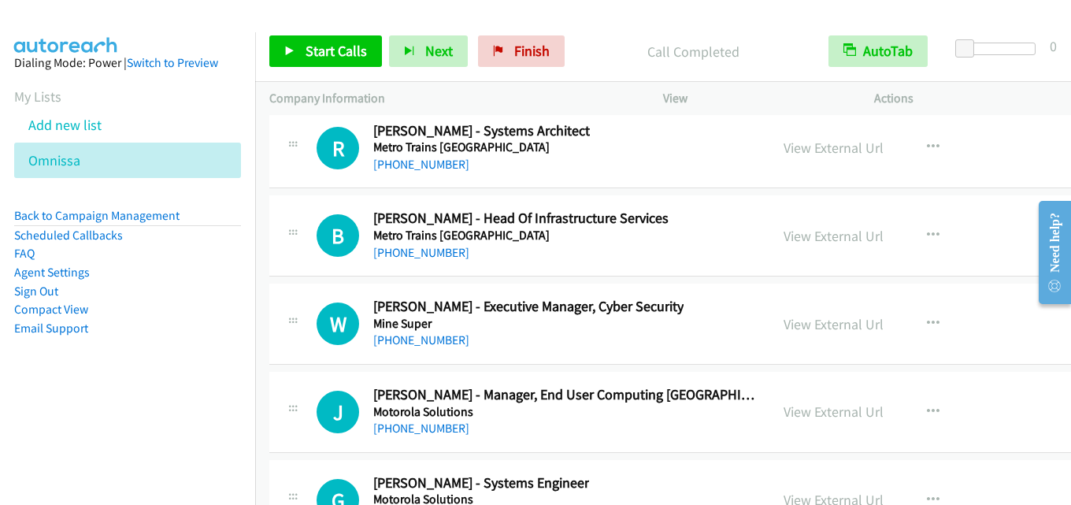
scroll to position [29054, 0]
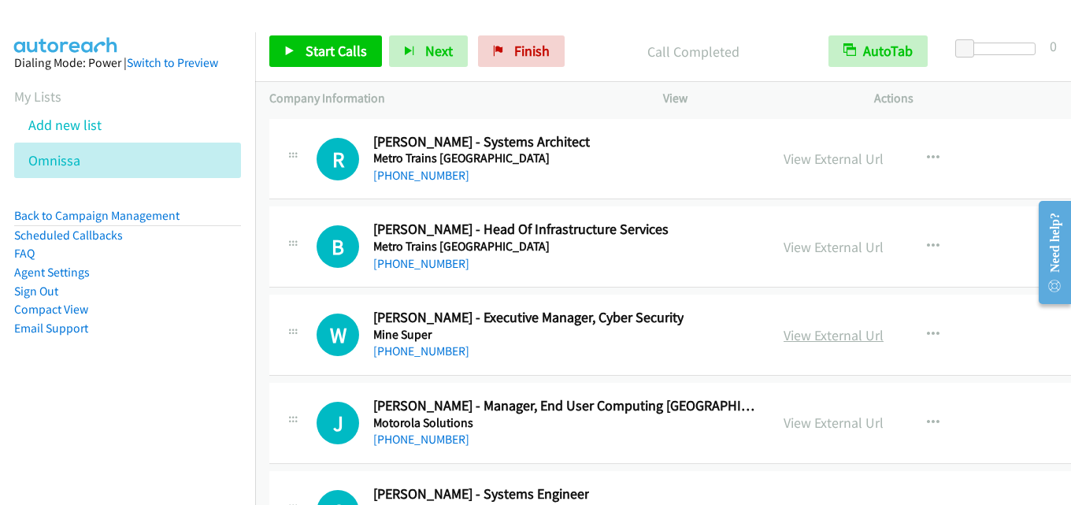
click at [797, 335] on link "View External Url" at bounding box center [833, 335] width 100 height 18
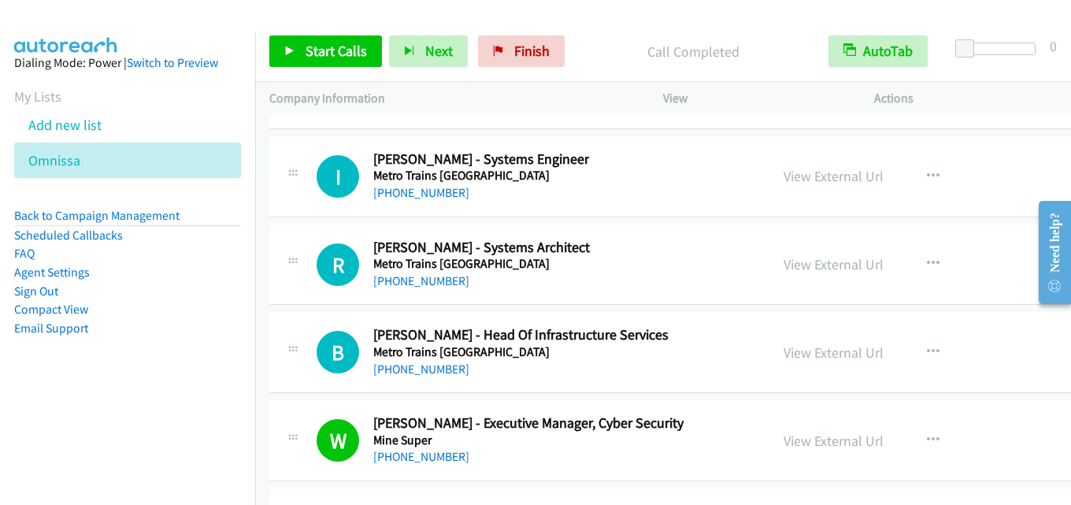
scroll to position [28975, 0]
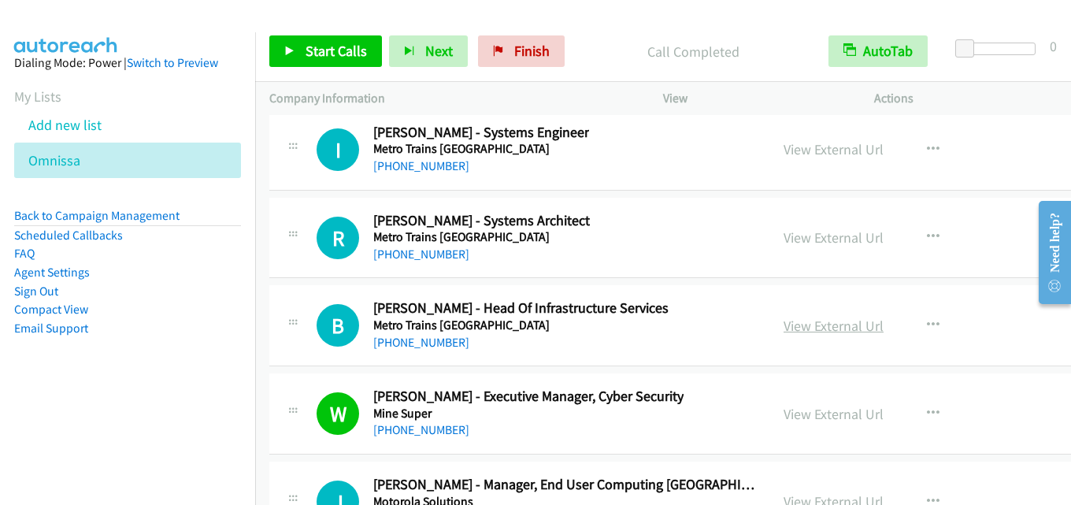
click at [789, 322] on link "View External Url" at bounding box center [833, 326] width 100 height 18
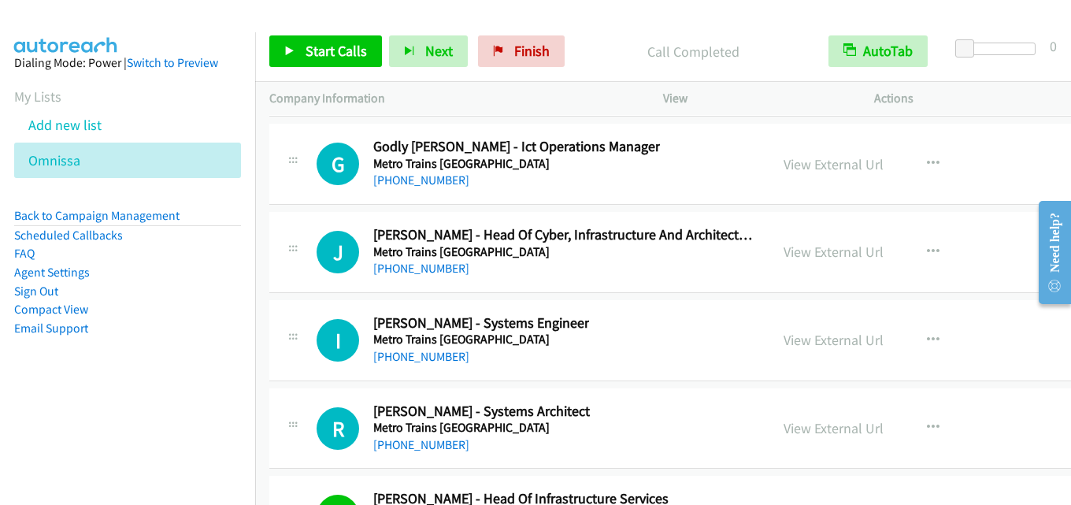
scroll to position [28739, 0]
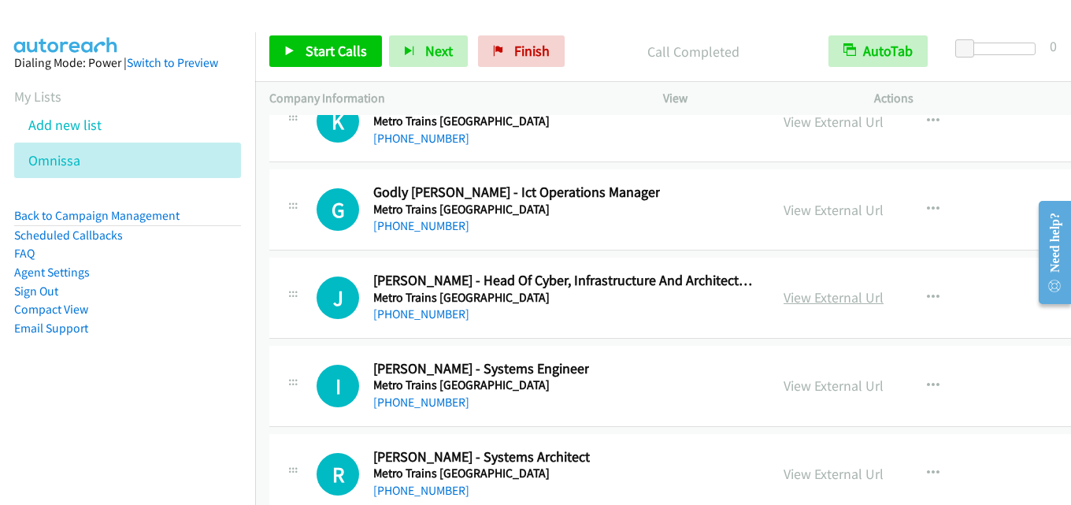
click at [785, 302] on link "View External Url" at bounding box center [833, 297] width 100 height 18
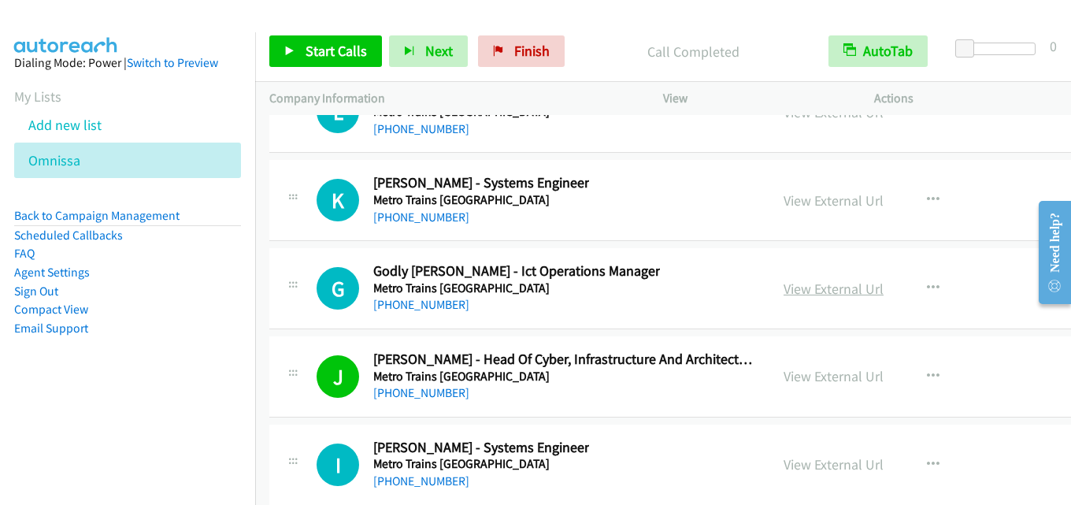
click at [792, 291] on link "View External Url" at bounding box center [833, 289] width 100 height 18
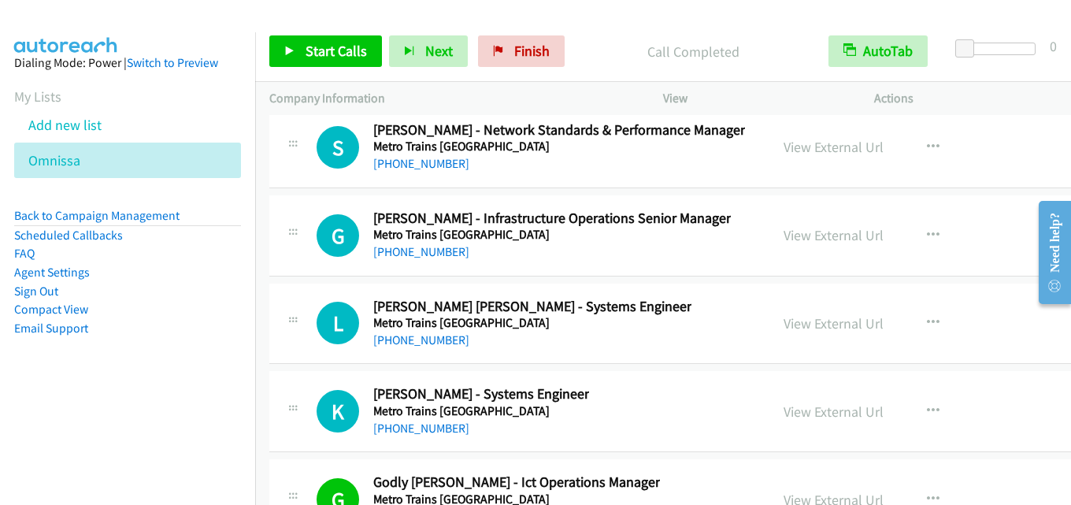
scroll to position [28424, 0]
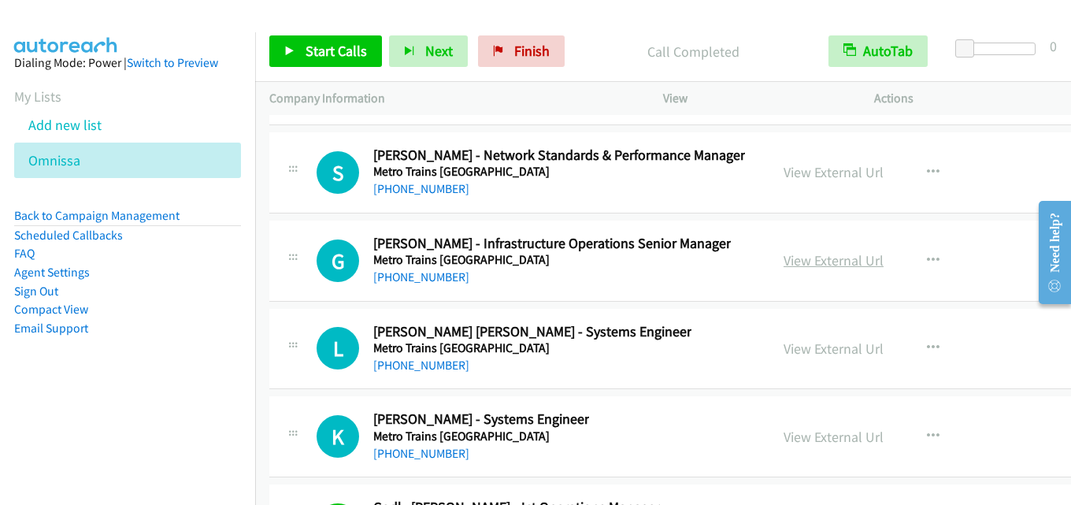
click at [794, 261] on link "View External Url" at bounding box center [833, 260] width 100 height 18
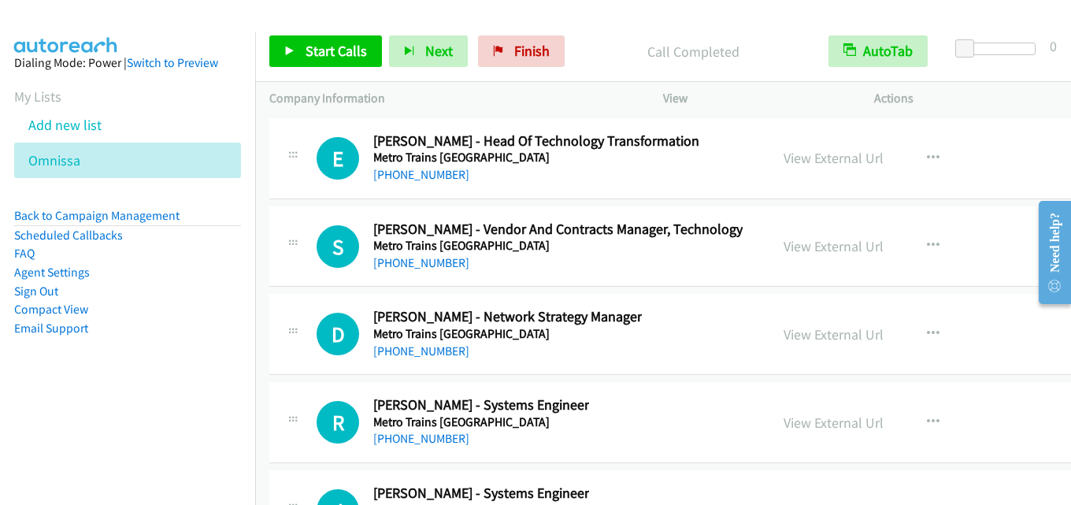
scroll to position [27479, 0]
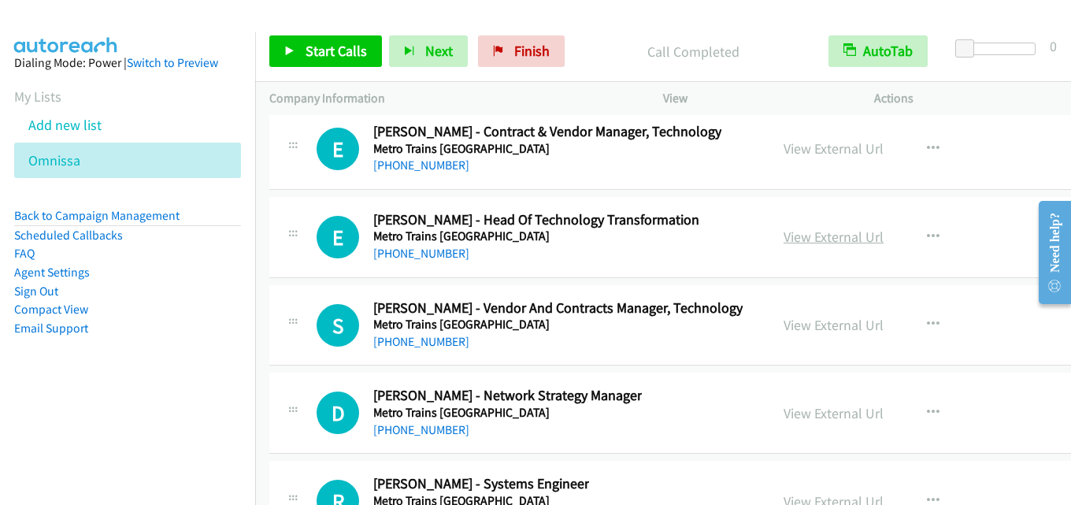
click at [798, 239] on link "View External Url" at bounding box center [833, 237] width 100 height 18
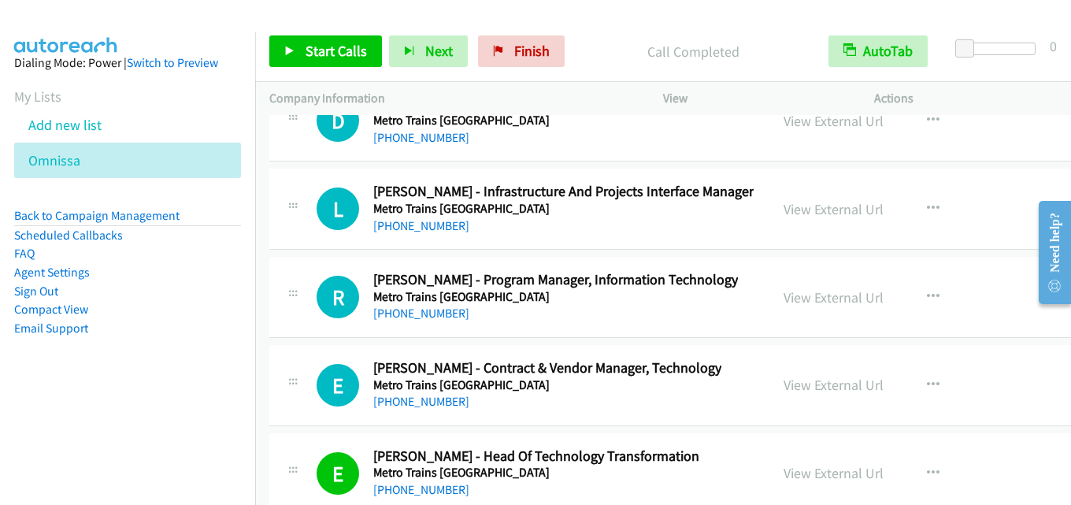
scroll to position [27164, 0]
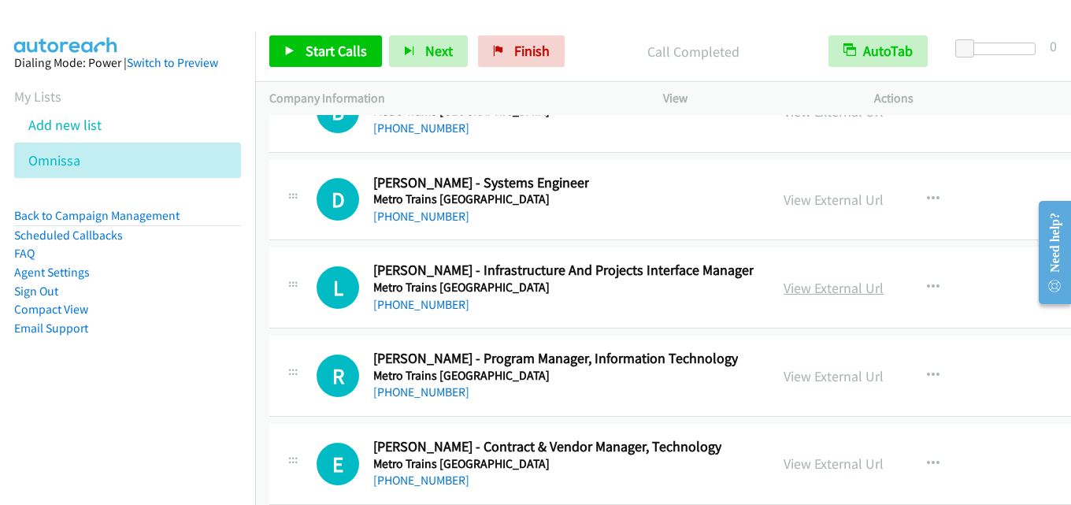
click at [820, 283] on link "View External Url" at bounding box center [833, 288] width 100 height 18
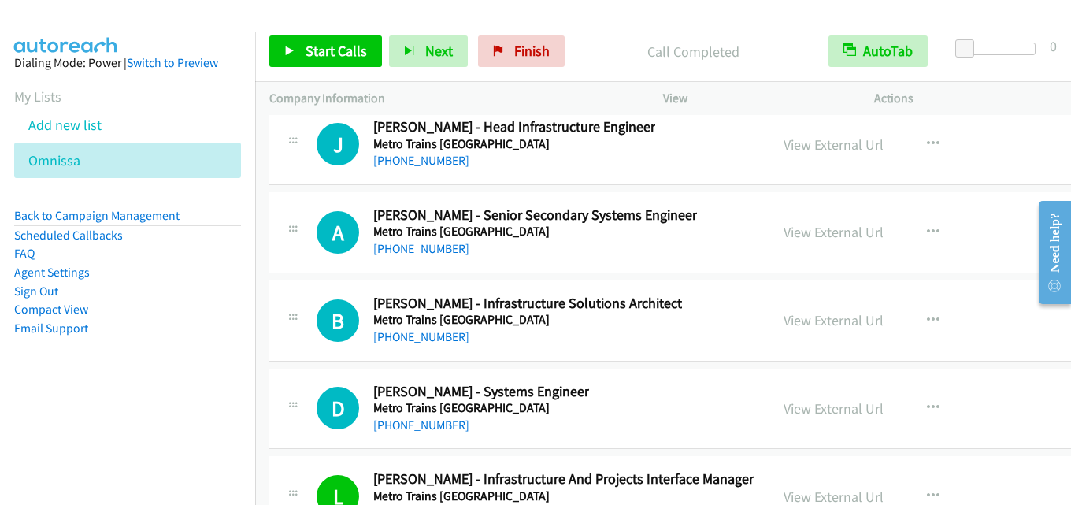
scroll to position [26928, 0]
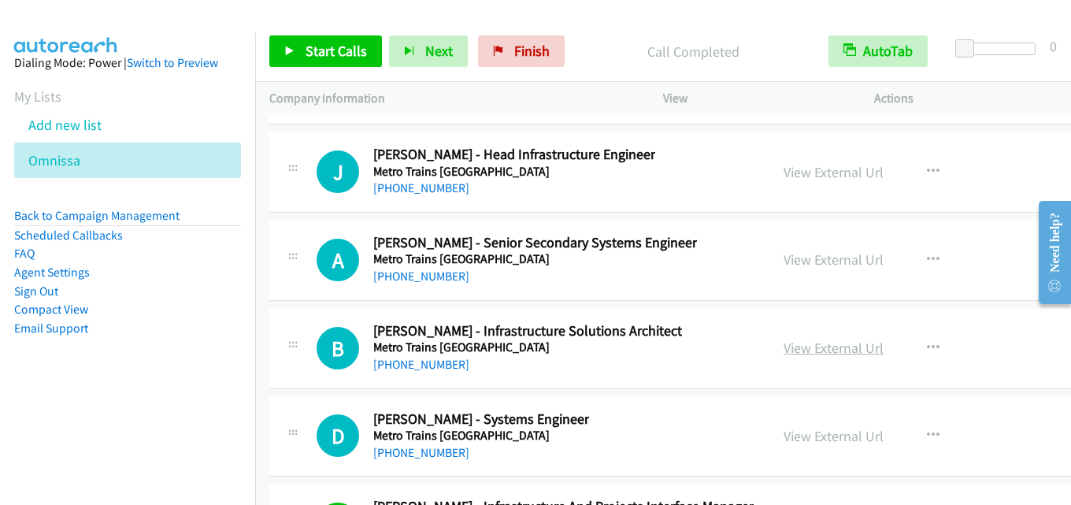
click at [802, 348] on link "View External Url" at bounding box center [833, 348] width 100 height 18
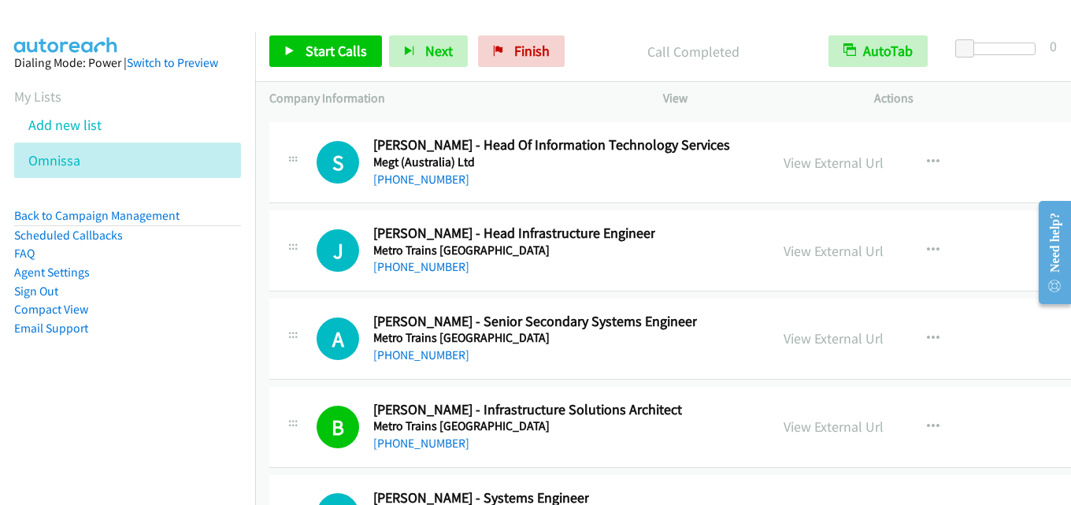
scroll to position [26770, 0]
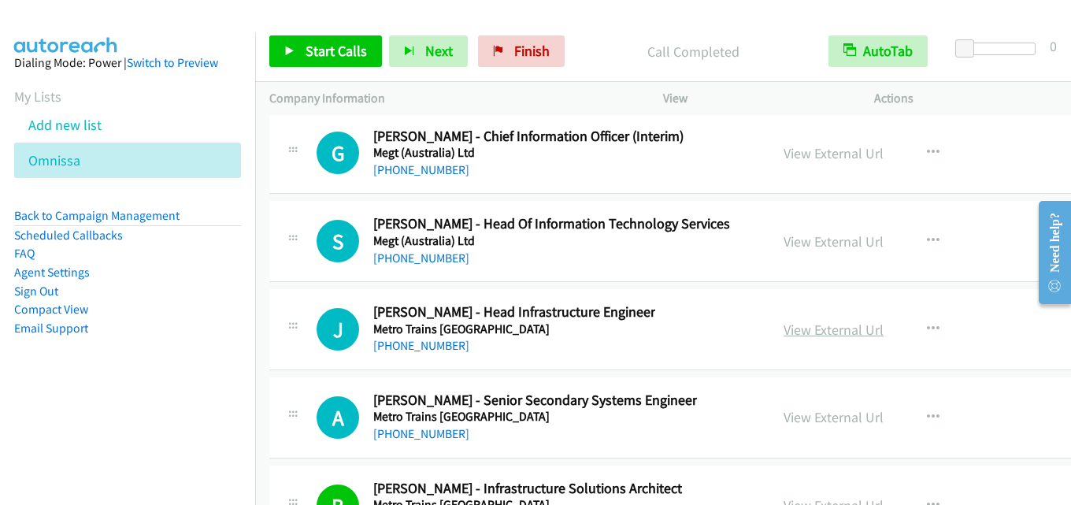
click at [801, 330] on link "View External Url" at bounding box center [833, 329] width 100 height 18
click at [813, 237] on link "View External Url" at bounding box center [833, 241] width 100 height 18
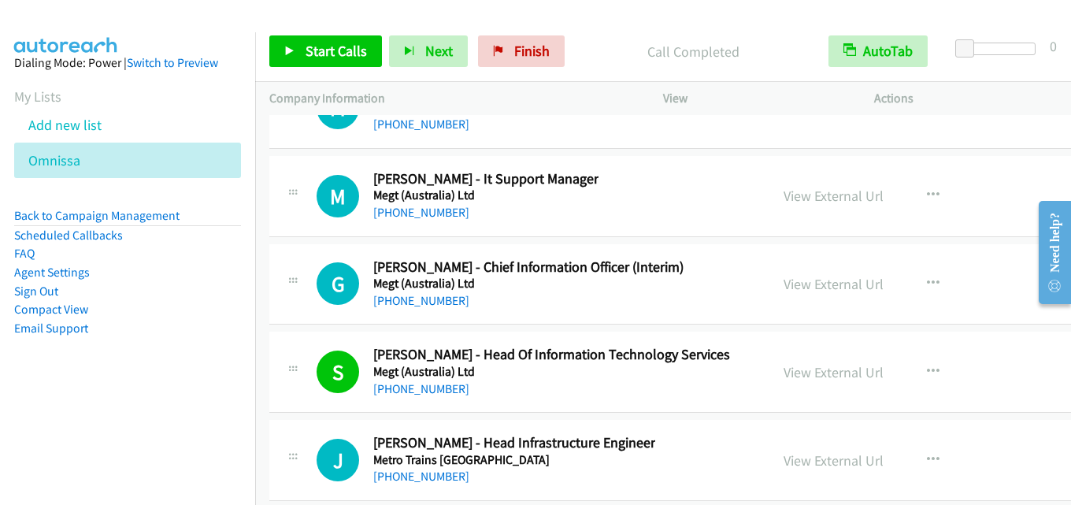
scroll to position [26613, 0]
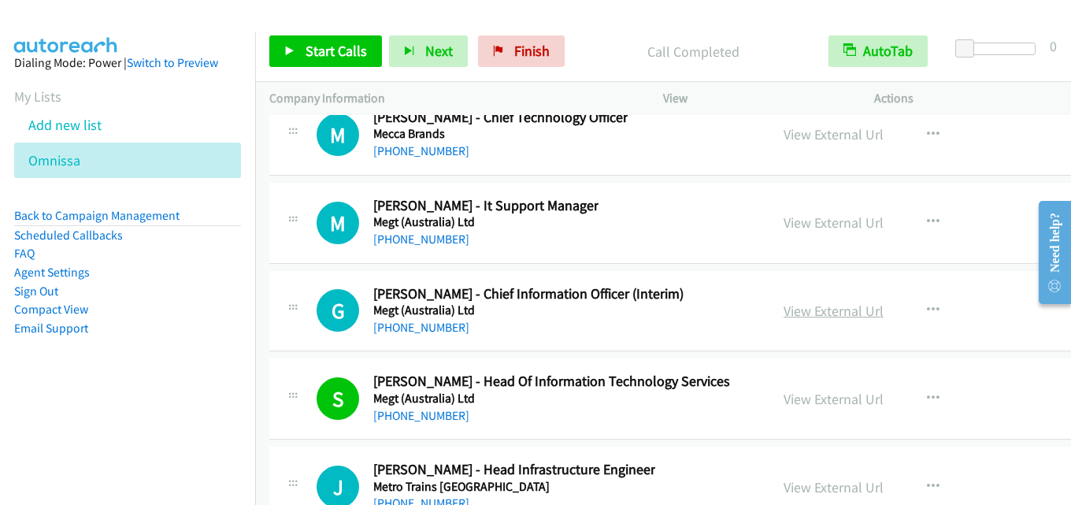
click at [783, 306] on link "View External Url" at bounding box center [833, 311] width 100 height 18
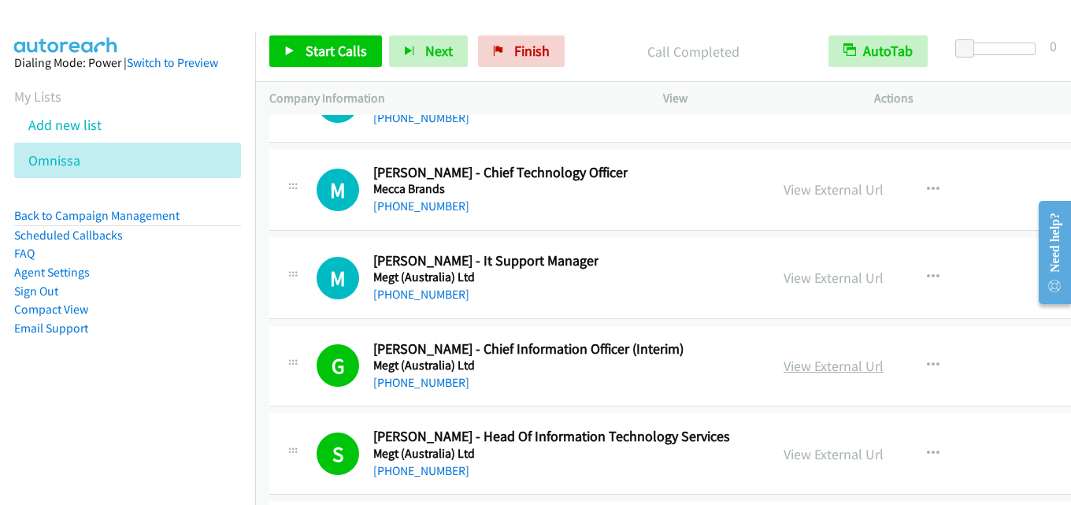
scroll to position [26534, 0]
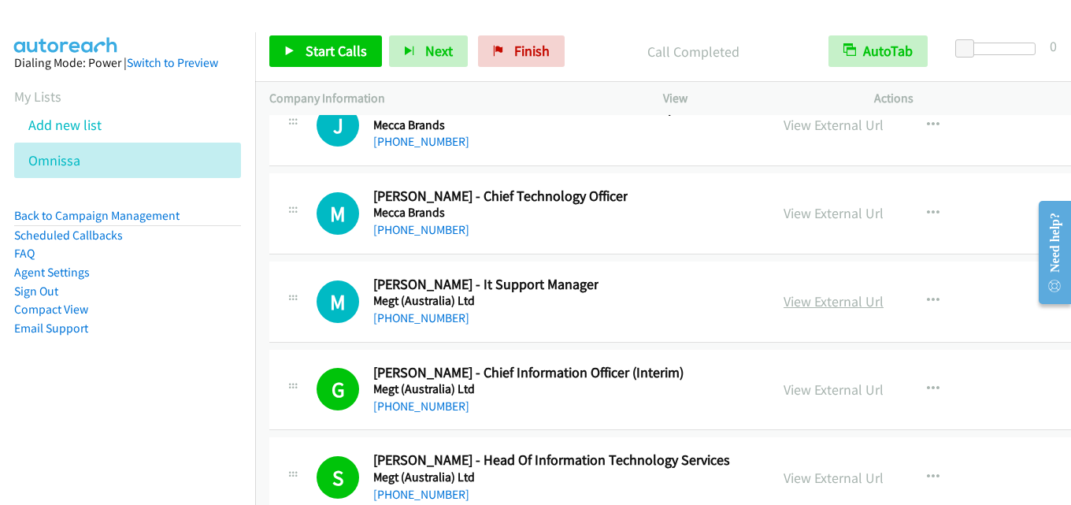
click at [816, 298] on link "View External Url" at bounding box center [833, 301] width 100 height 18
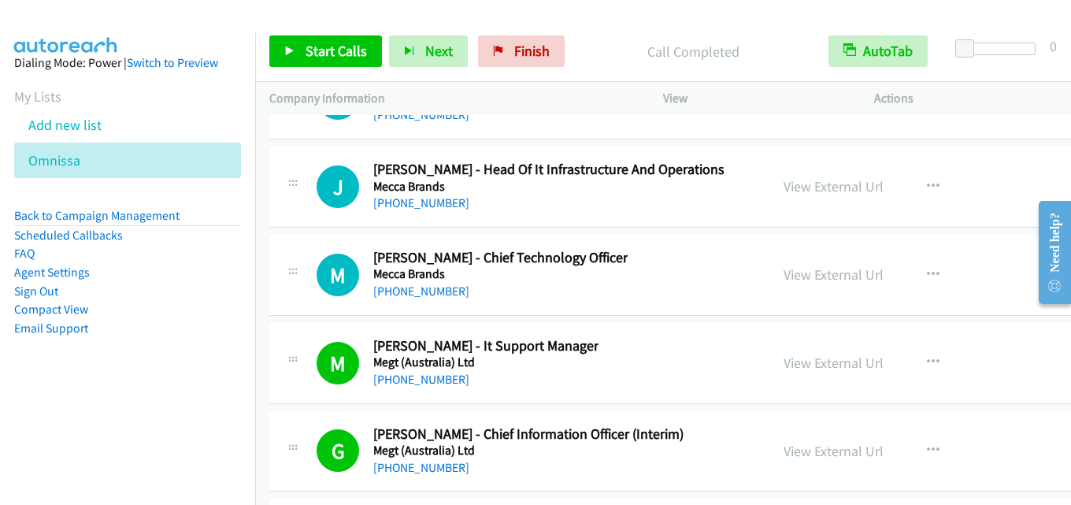
scroll to position [26455, 0]
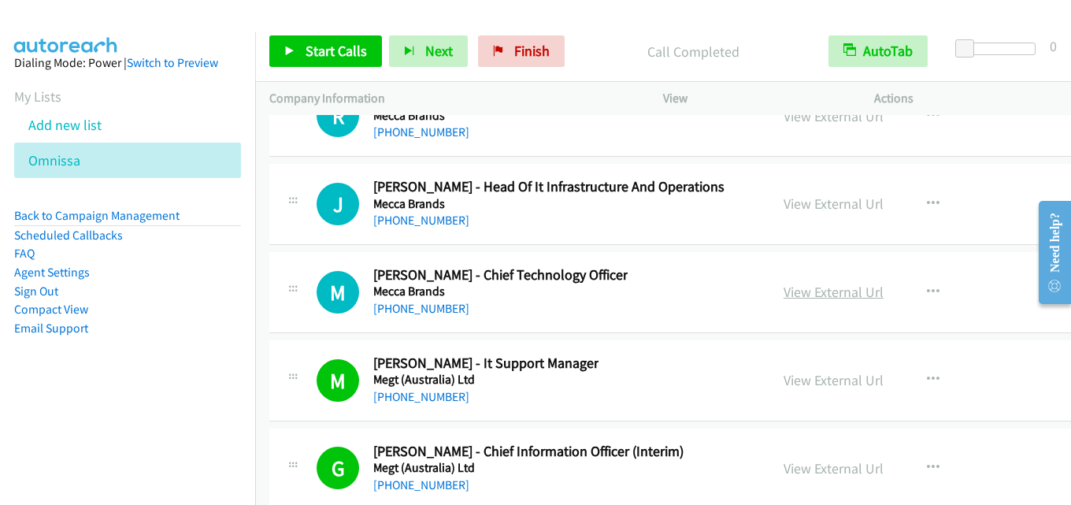
click at [827, 293] on link "View External Url" at bounding box center [833, 292] width 100 height 18
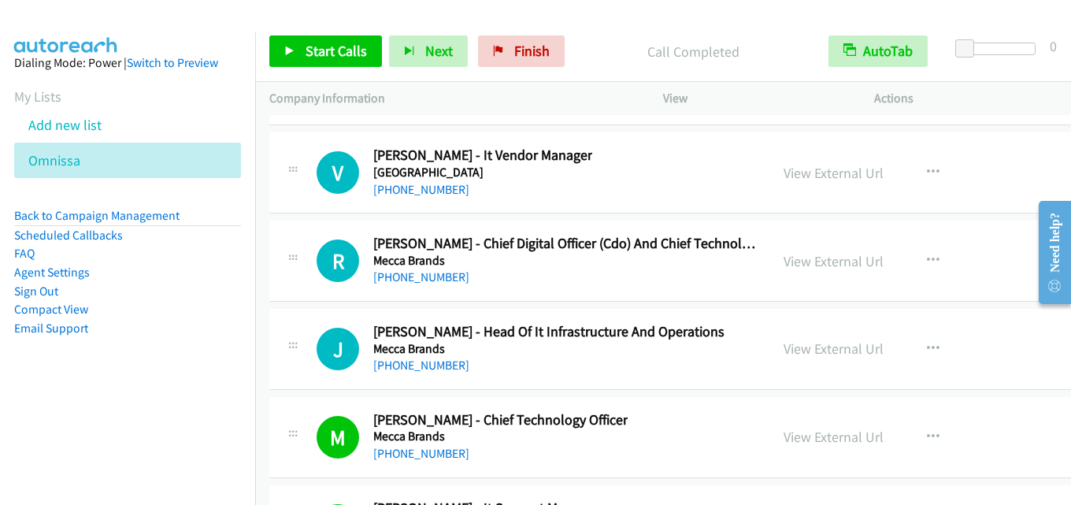
scroll to position [26298, 0]
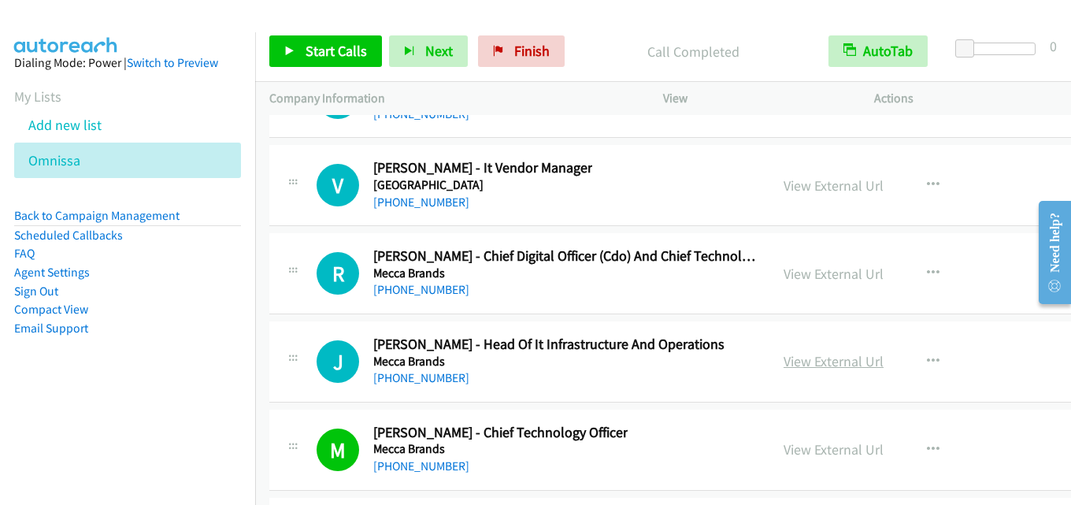
click at [790, 358] on link "View External Url" at bounding box center [833, 361] width 100 height 18
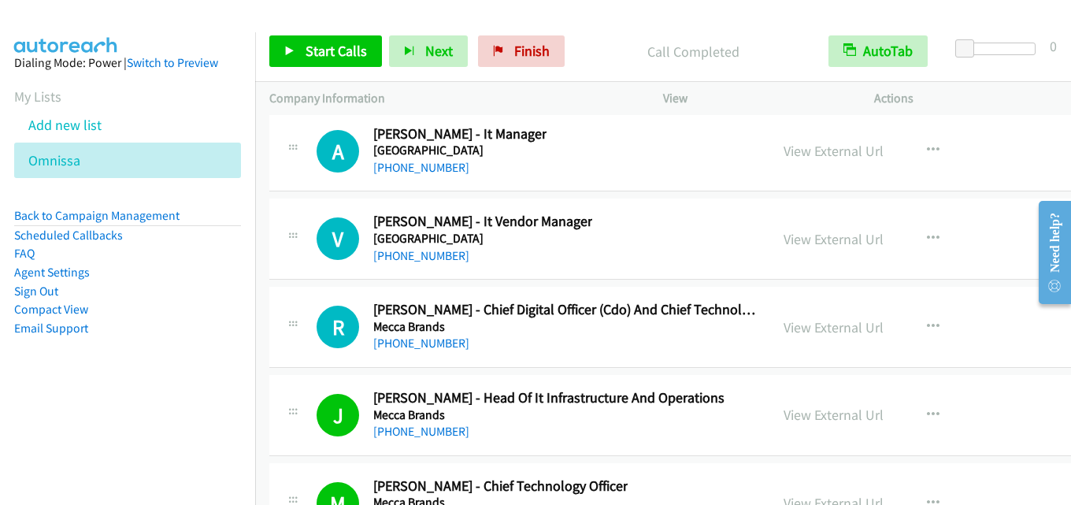
scroll to position [26219, 0]
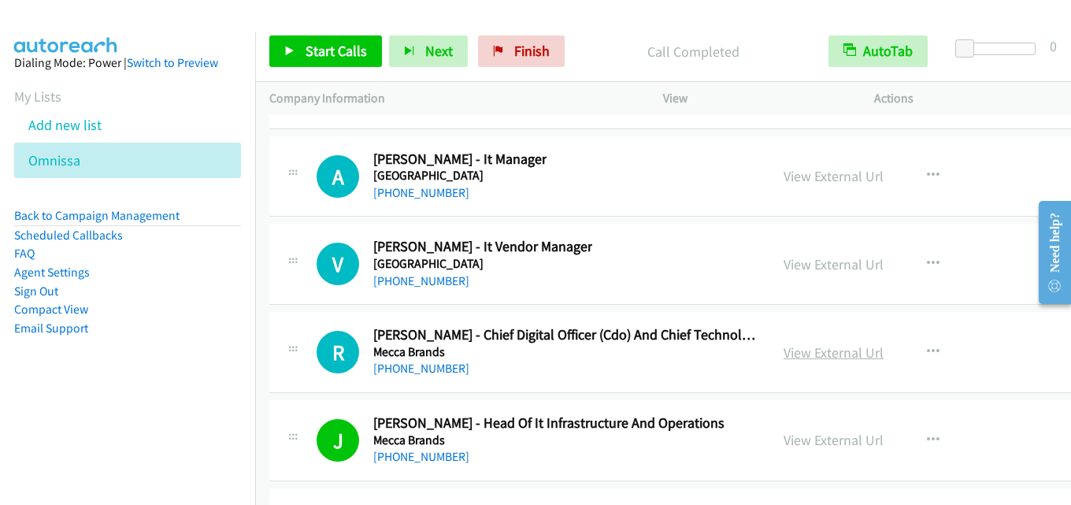
click at [798, 348] on link "View External Url" at bounding box center [833, 352] width 100 height 18
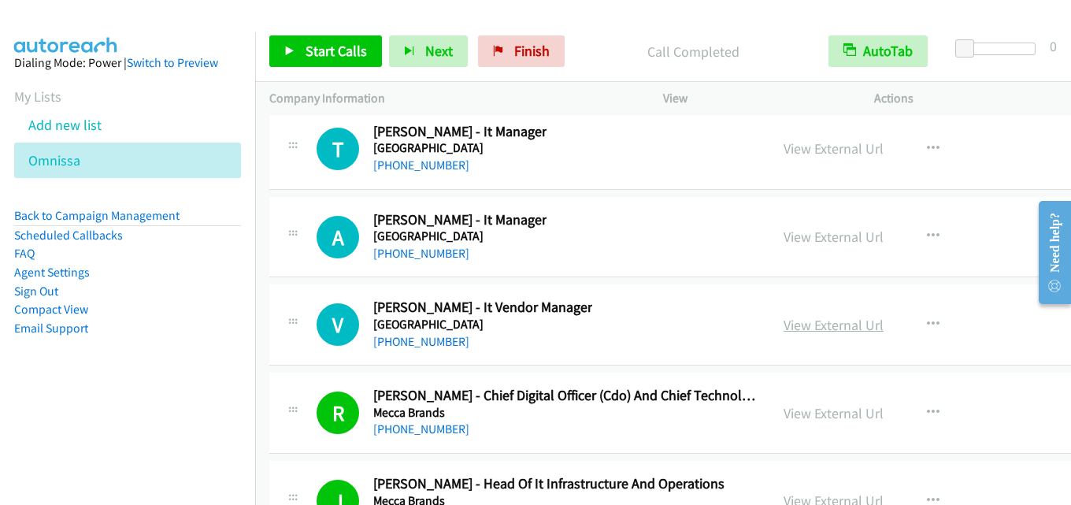
scroll to position [26140, 0]
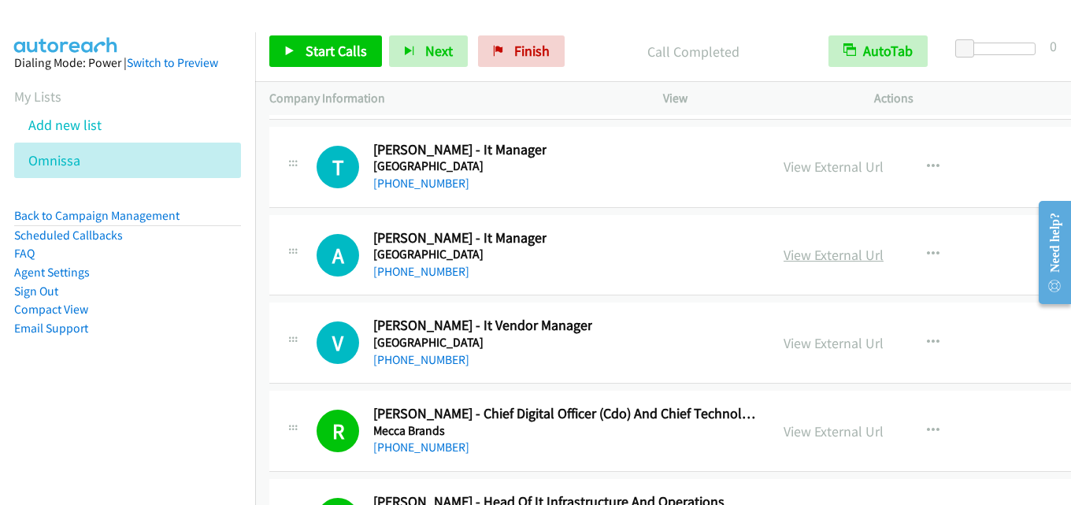
click at [787, 254] on link "View External Url" at bounding box center [833, 255] width 100 height 18
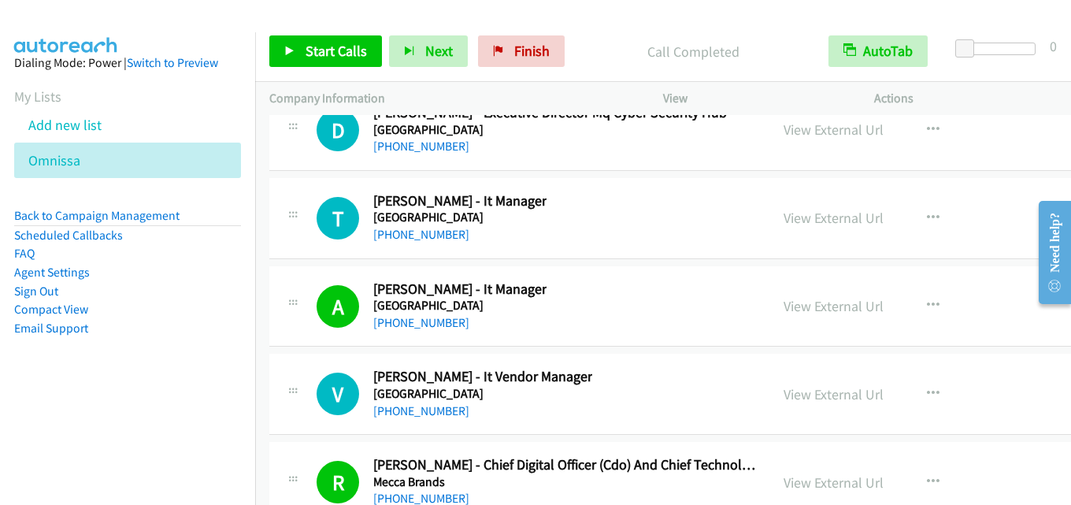
scroll to position [26062, 0]
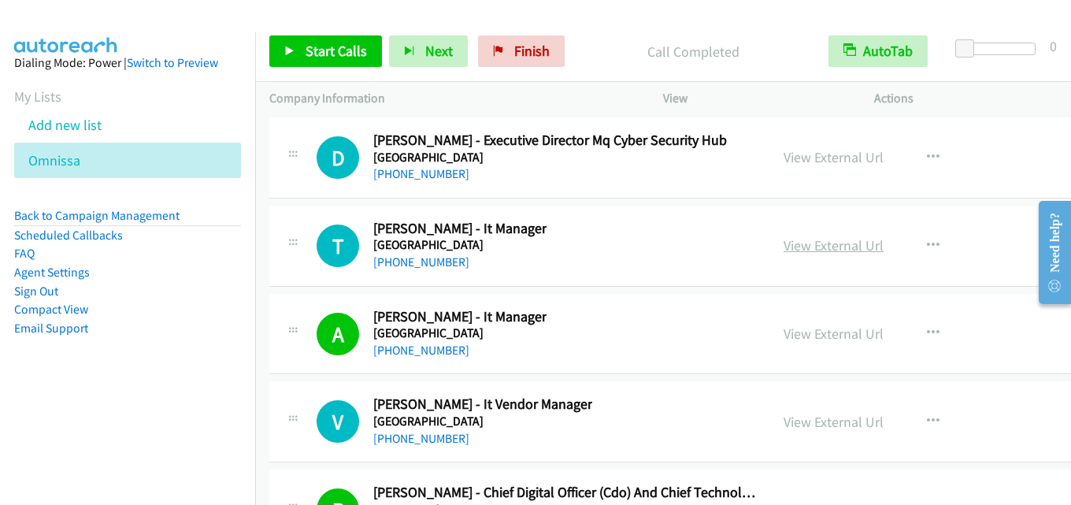
click at [809, 250] on link "View External Url" at bounding box center [833, 245] width 100 height 18
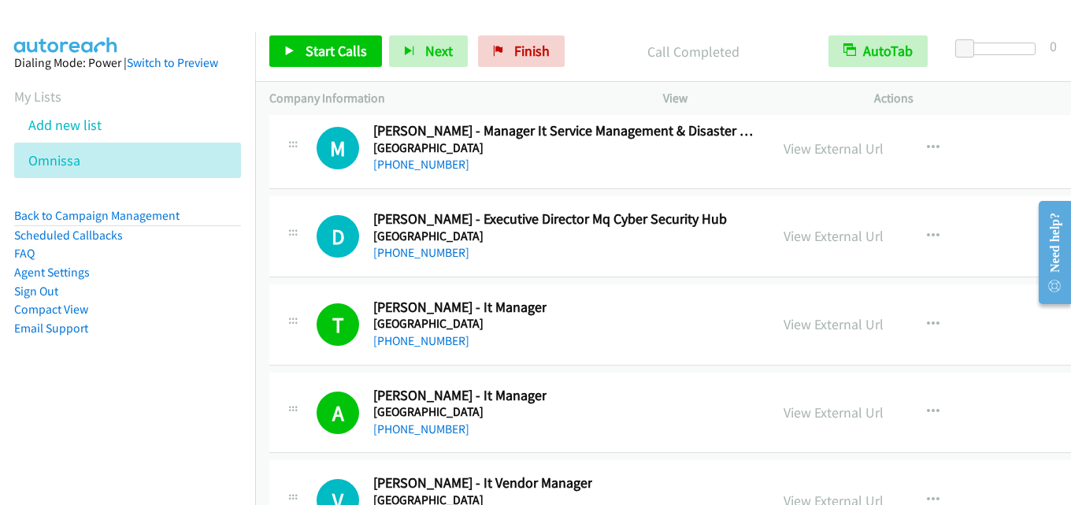
scroll to position [25904, 0]
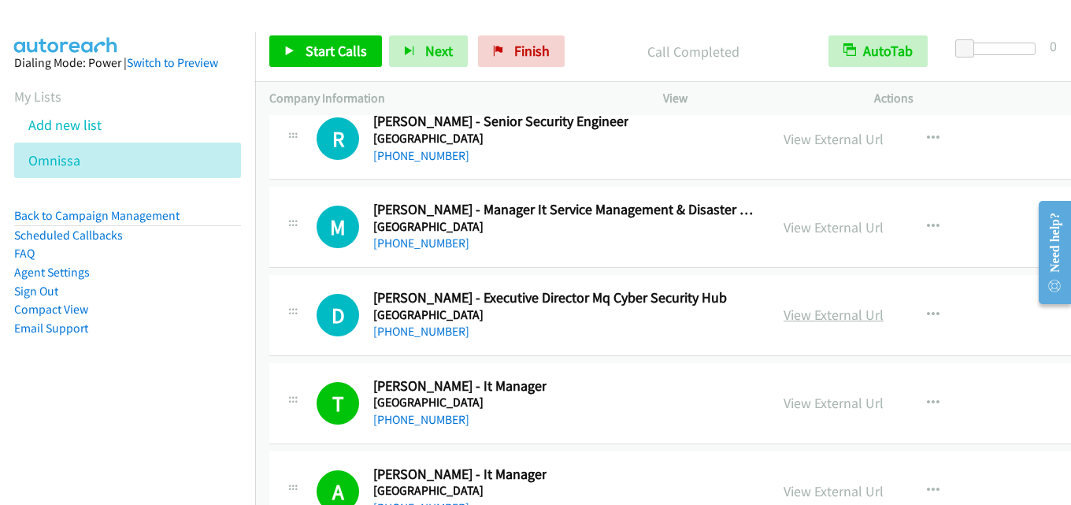
click at [808, 311] on link "View External Url" at bounding box center [833, 315] width 100 height 18
click at [801, 220] on link "View External Url" at bounding box center [833, 227] width 100 height 18
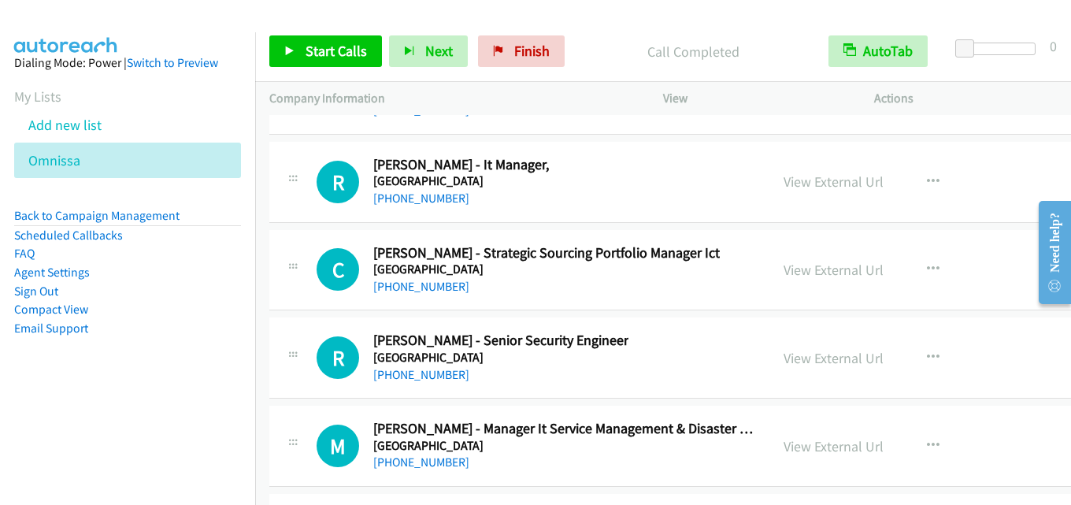
scroll to position [25668, 0]
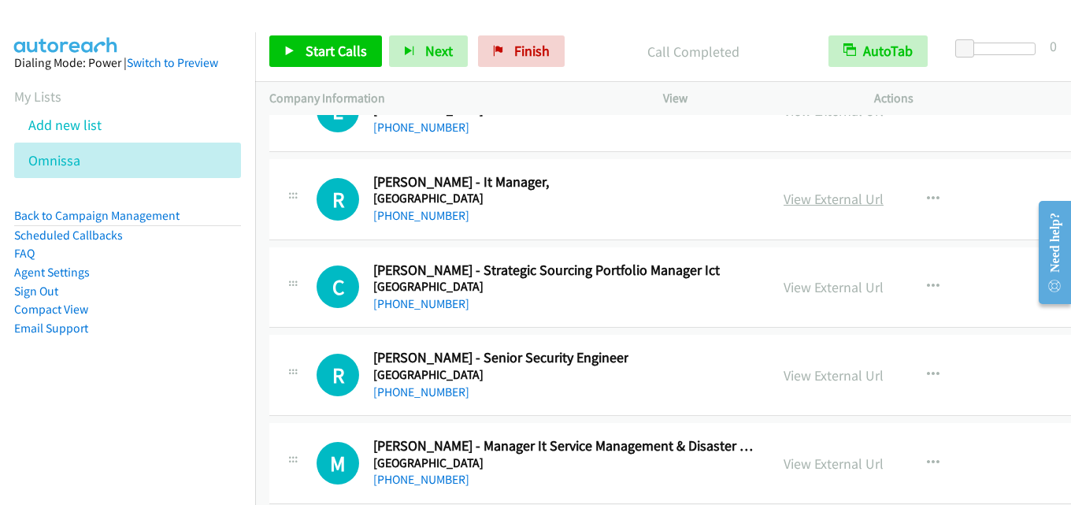
click at [793, 198] on link "View External Url" at bounding box center [833, 199] width 100 height 18
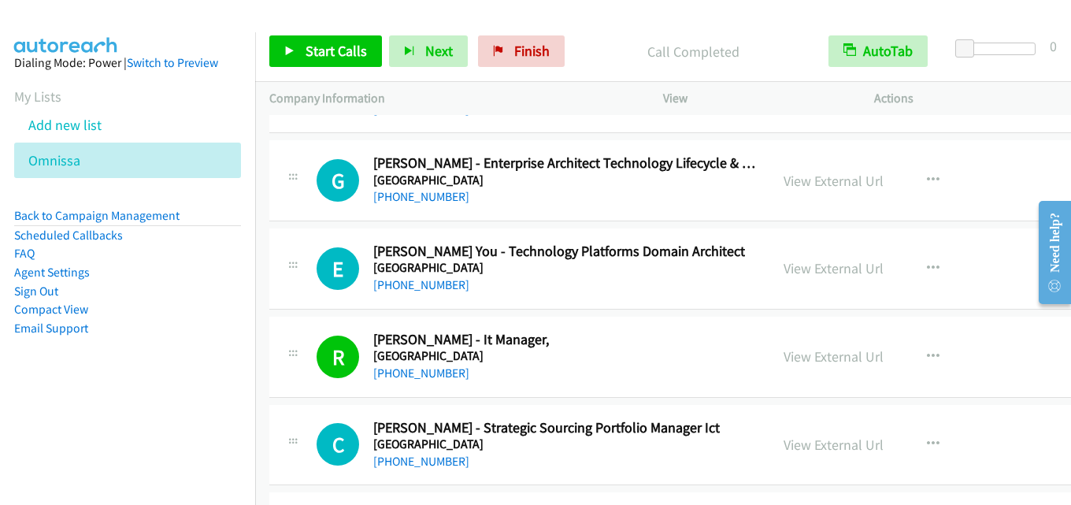
scroll to position [25432, 0]
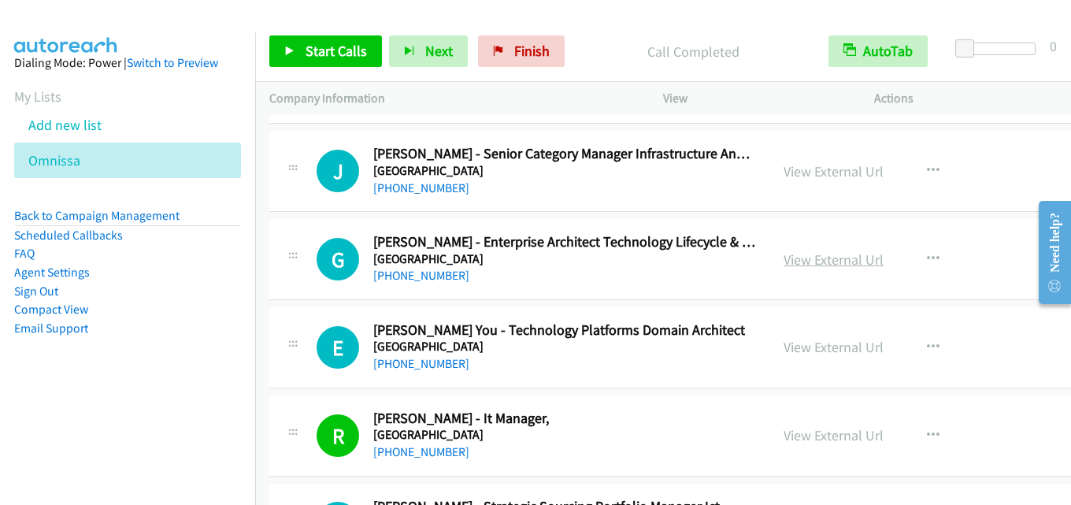
click at [805, 258] on link "View External Url" at bounding box center [833, 259] width 100 height 18
click at [794, 341] on link "View External Url" at bounding box center [833, 347] width 100 height 18
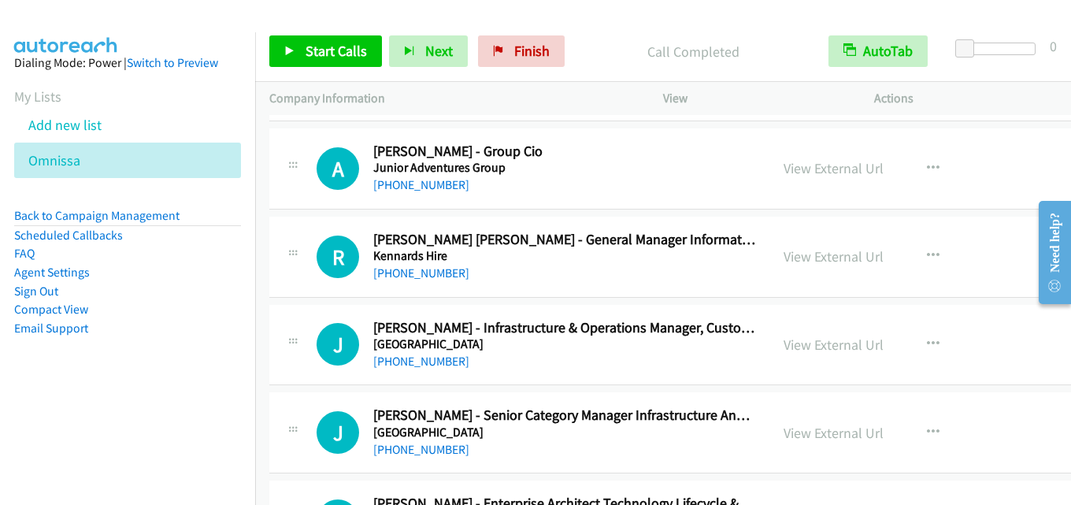
scroll to position [25117, 0]
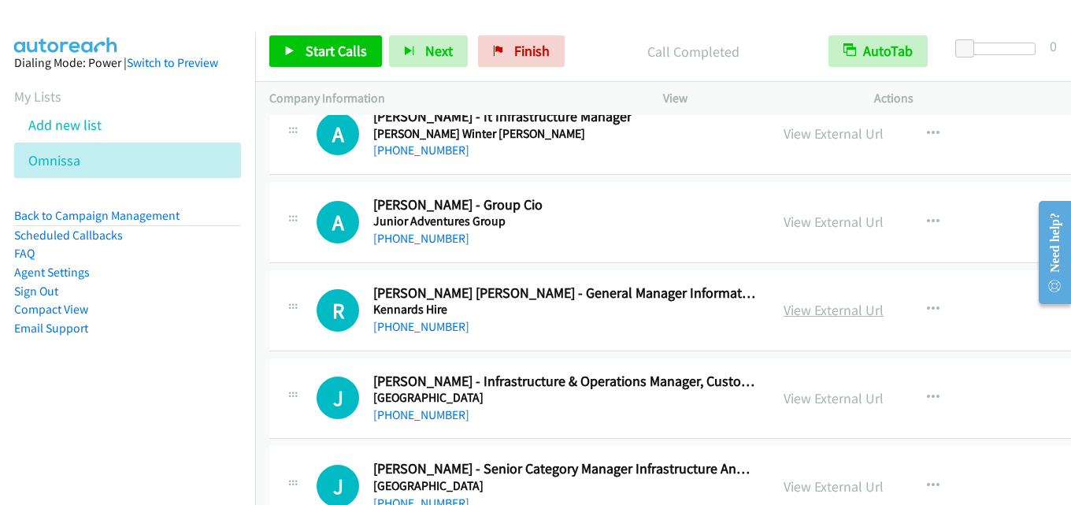
click at [786, 311] on link "View External Url" at bounding box center [833, 310] width 100 height 18
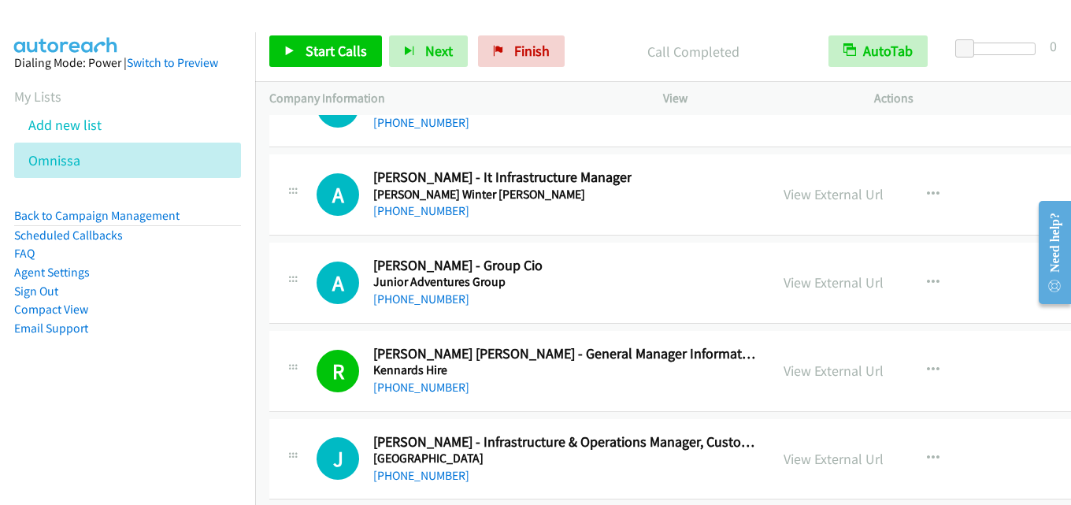
scroll to position [25038, 0]
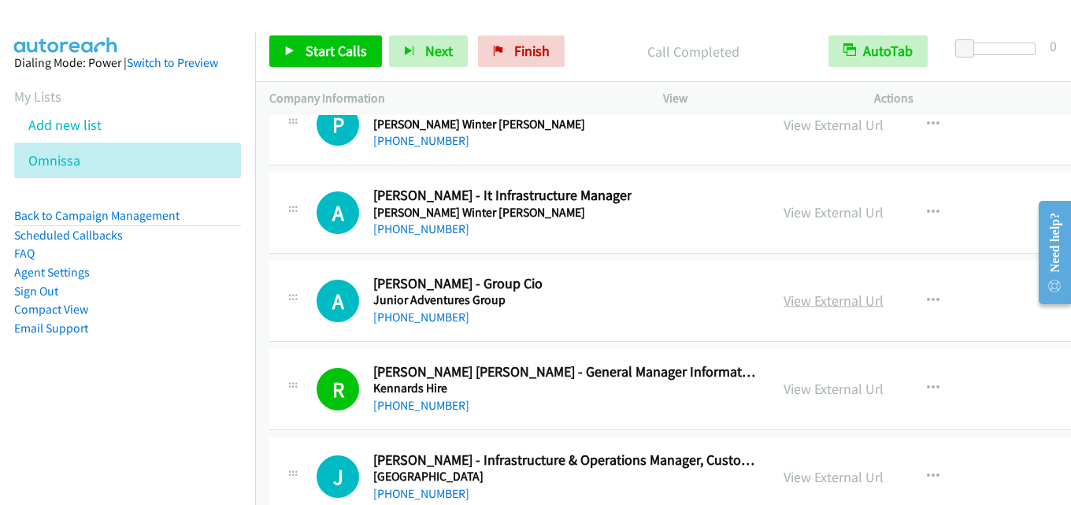
click at [806, 297] on link "View External Url" at bounding box center [833, 300] width 100 height 18
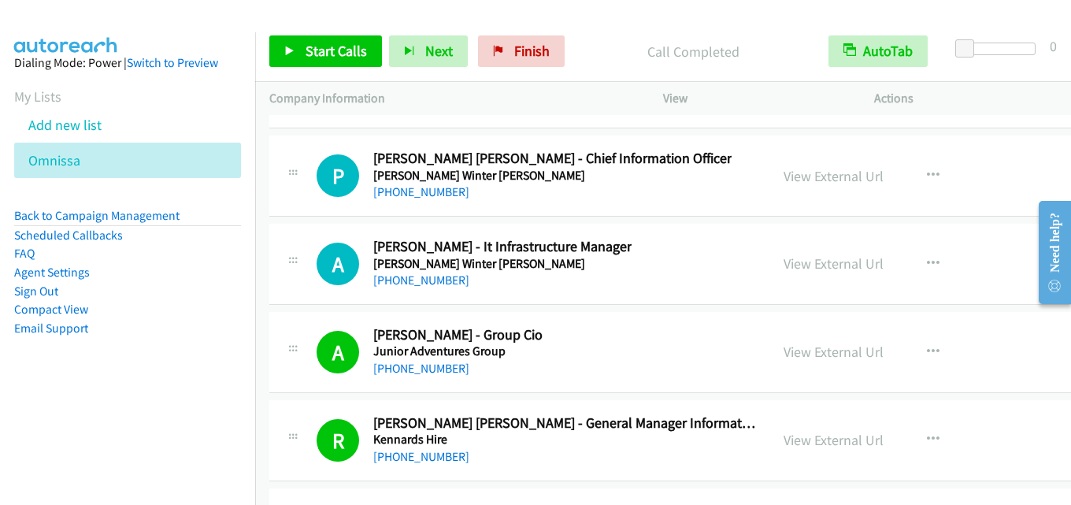
scroll to position [24959, 0]
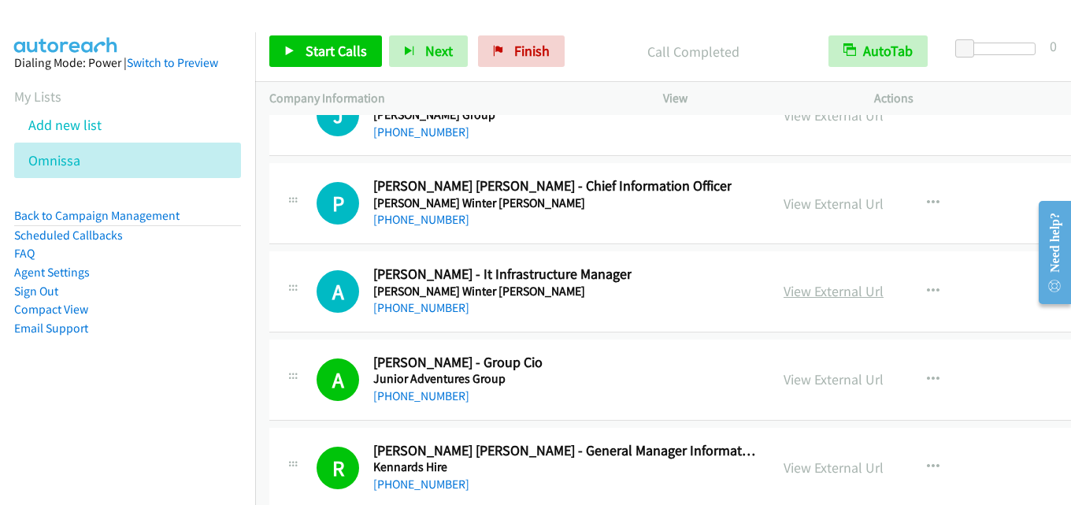
click at [783, 290] on link "View External Url" at bounding box center [833, 291] width 100 height 18
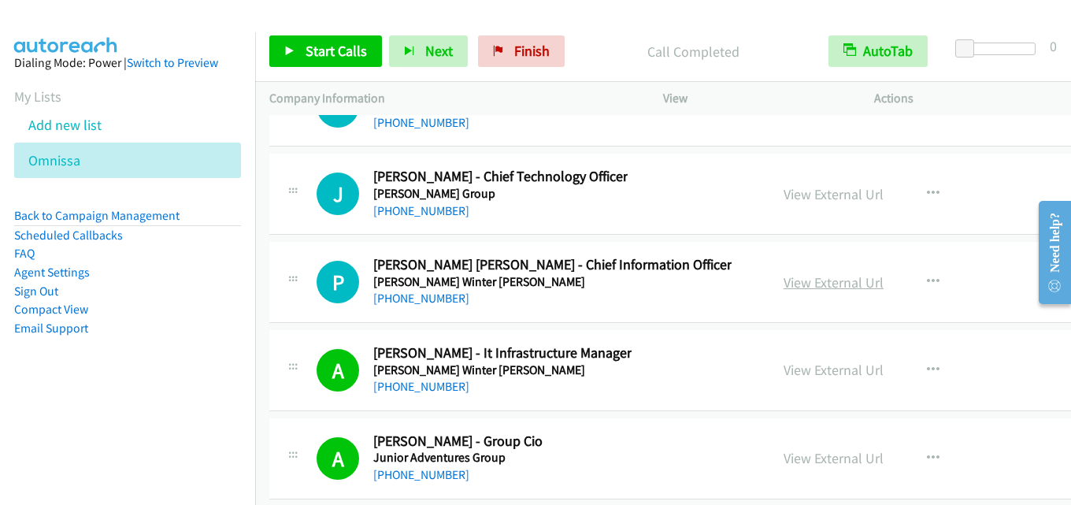
click at [783, 280] on link "View External Url" at bounding box center [833, 282] width 100 height 18
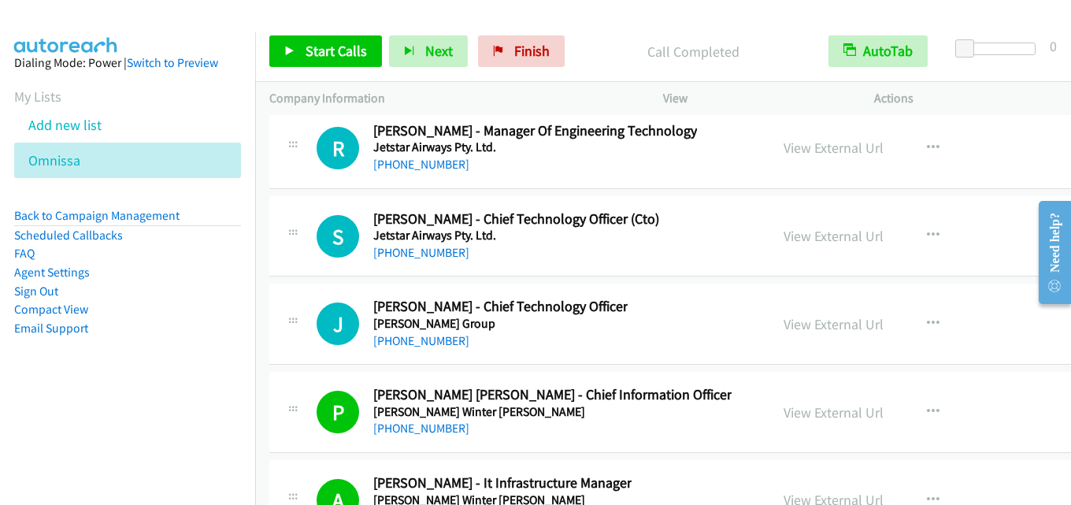
scroll to position [24723, 0]
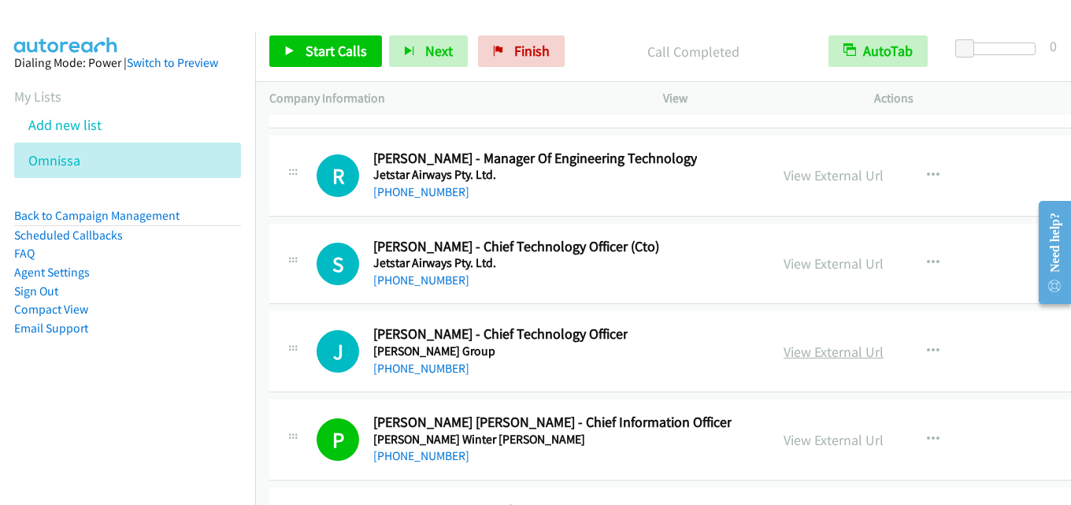
click at [786, 345] on link "View External Url" at bounding box center [833, 352] width 100 height 18
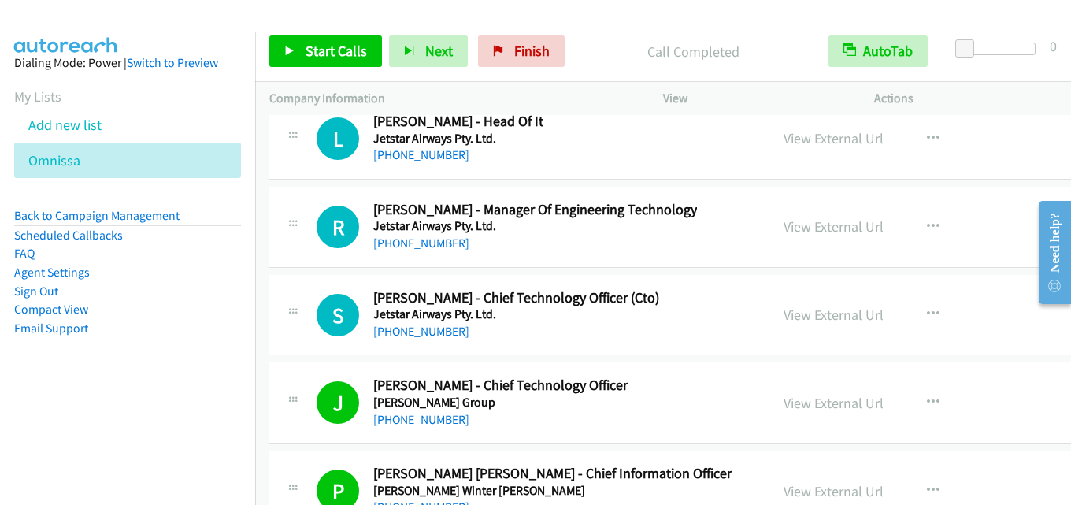
scroll to position [24644, 0]
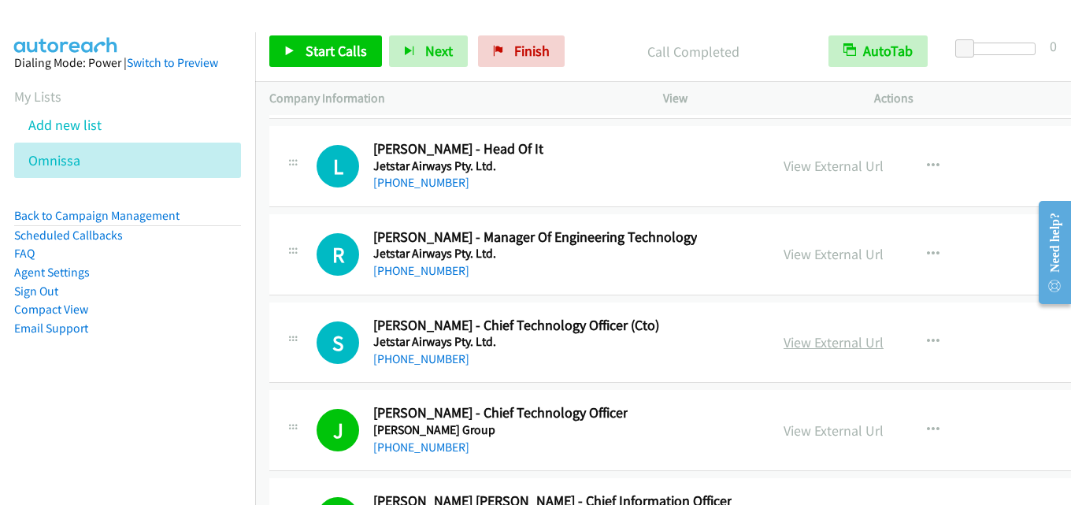
click at [809, 343] on link "View External Url" at bounding box center [833, 342] width 100 height 18
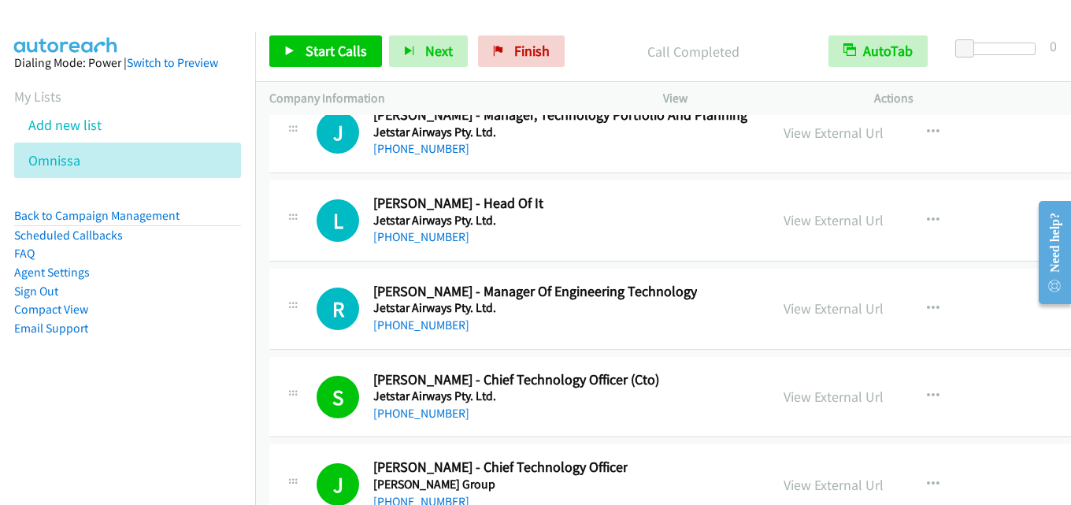
scroll to position [24566, 0]
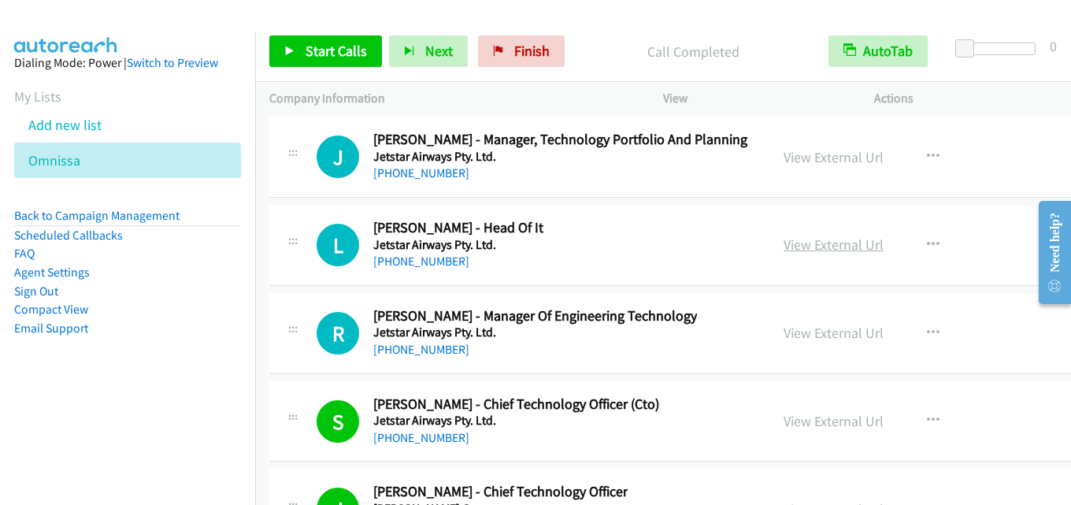
click at [804, 242] on link "View External Url" at bounding box center [833, 244] width 100 height 18
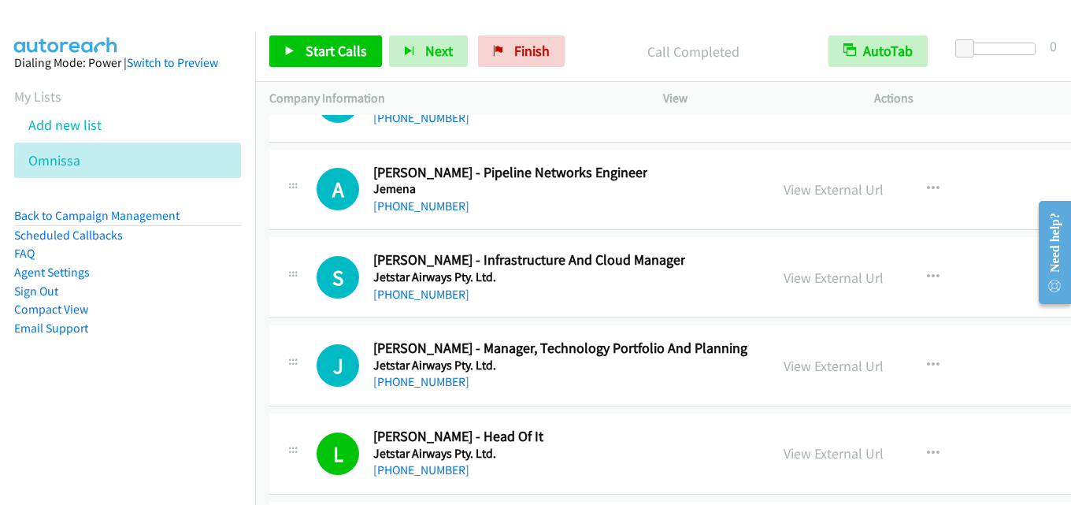
scroll to position [24329, 0]
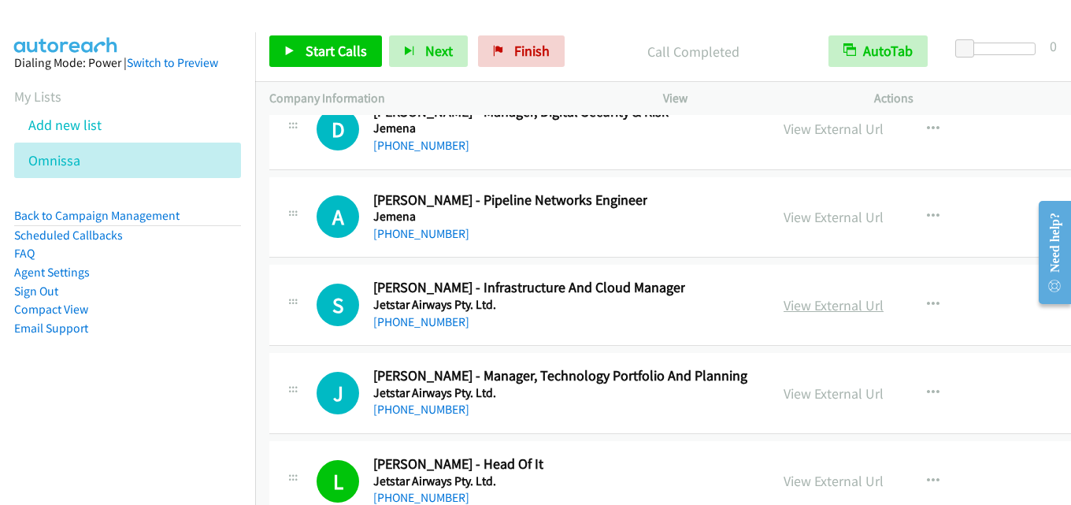
click at [810, 306] on link "View External Url" at bounding box center [833, 305] width 100 height 18
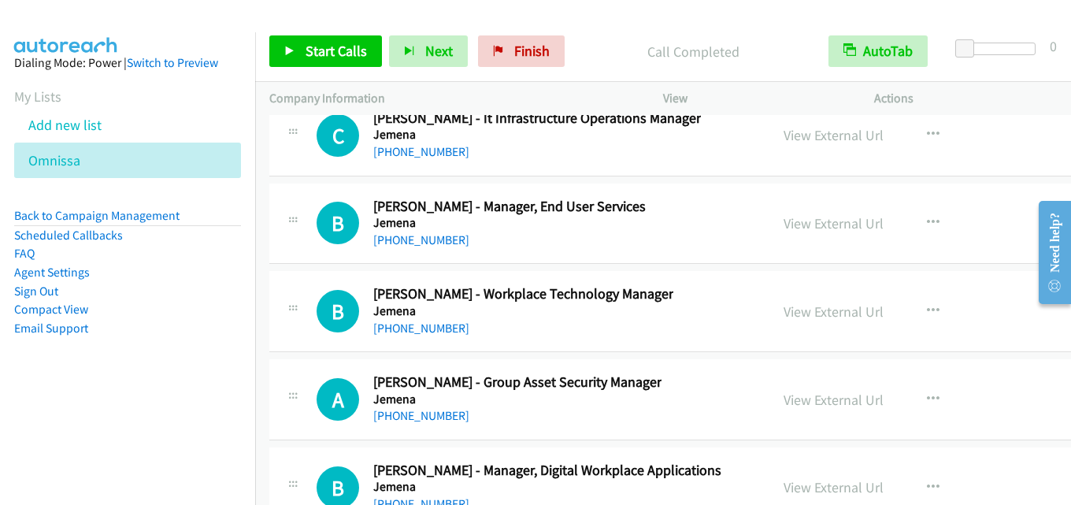
scroll to position [23857, 0]
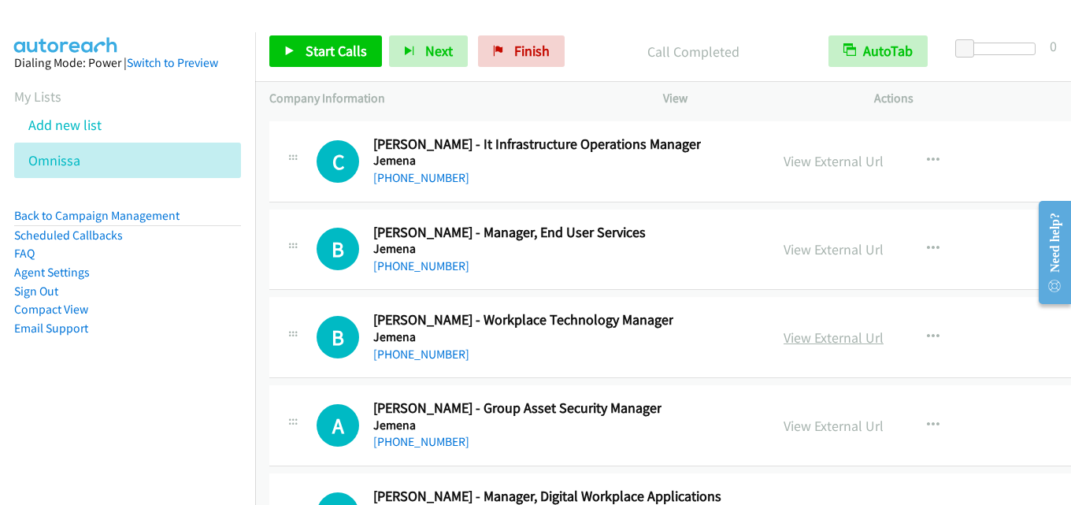
click at [783, 340] on link "View External Url" at bounding box center [833, 337] width 100 height 18
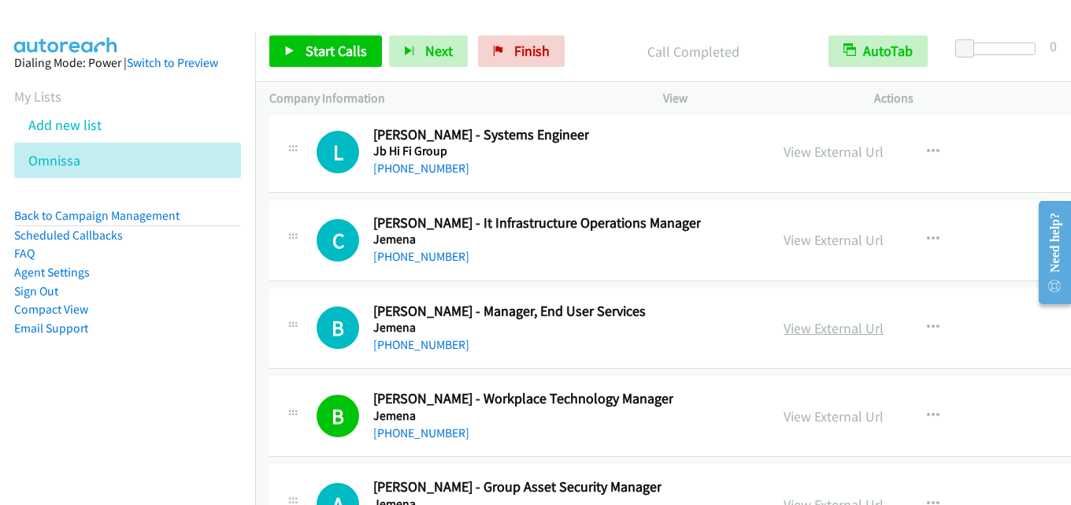
click at [792, 326] on link "View External Url" at bounding box center [833, 328] width 100 height 18
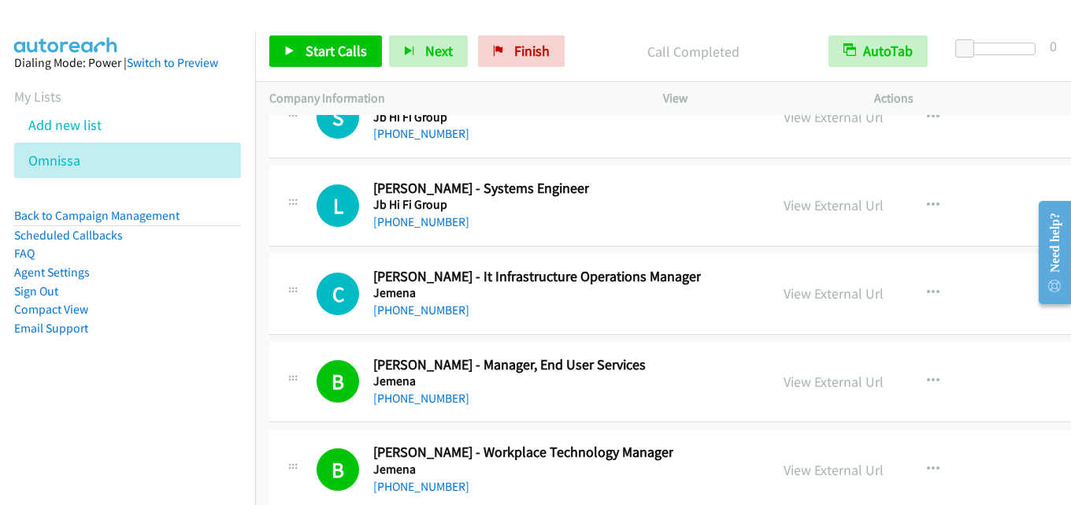
scroll to position [23700, 0]
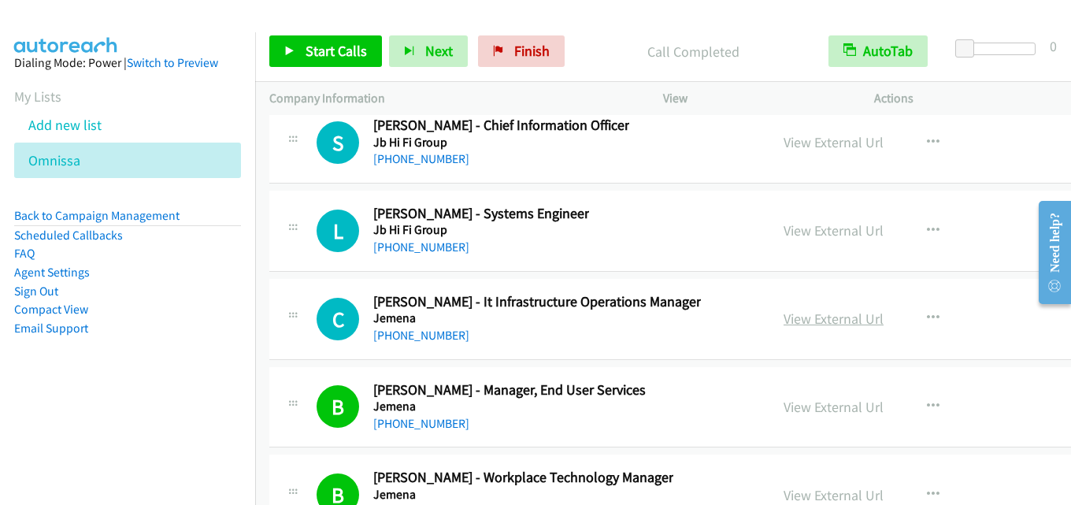
click at [824, 313] on link "View External Url" at bounding box center [833, 318] width 100 height 18
